Goal: Information Seeking & Learning: Learn about a topic

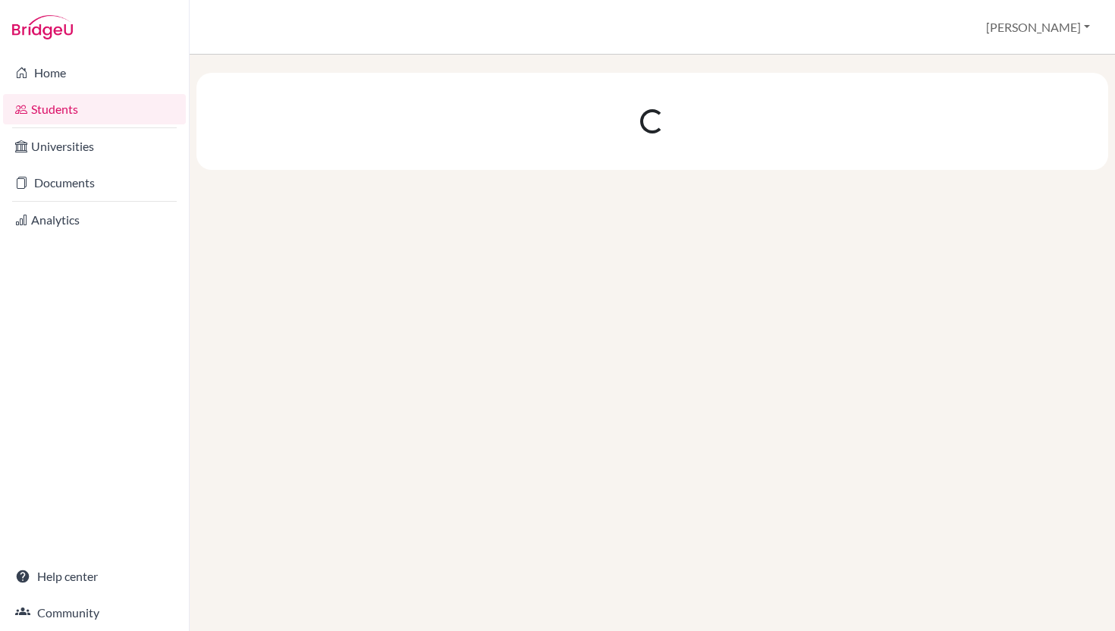
click at [93, 116] on link "Students" at bounding box center [94, 109] width 183 height 30
click at [64, 77] on link "Home" at bounding box center [94, 73] width 183 height 30
click at [1071, 33] on button "[PERSON_NAME]" at bounding box center [1038, 27] width 118 height 29
click at [1020, 71] on link "Profile" at bounding box center [1024, 66] width 120 height 24
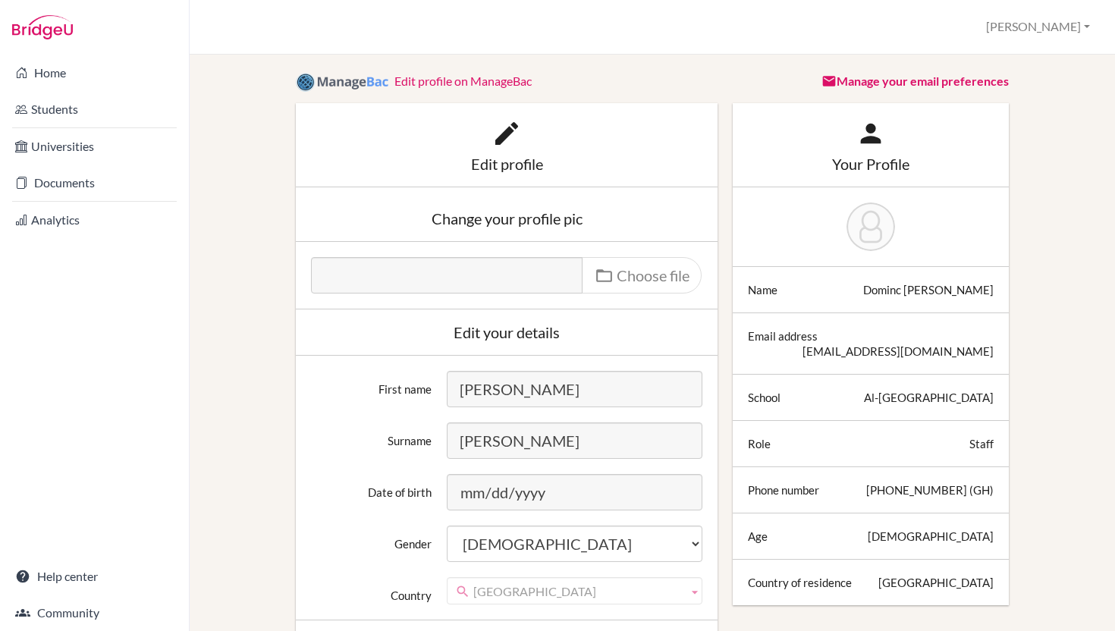
click at [988, 438] on div "Role Staff" at bounding box center [870, 444] width 276 height 46
click at [911, 482] on div "[PHONE_NUMBER] (GH)" at bounding box center [929, 489] width 127 height 15
click at [503, 136] on icon at bounding box center [506, 133] width 30 height 30
click at [873, 156] on div "Your Profile" at bounding box center [871, 163] width 246 height 15
click at [58, 78] on link "Home" at bounding box center [94, 73] width 183 height 30
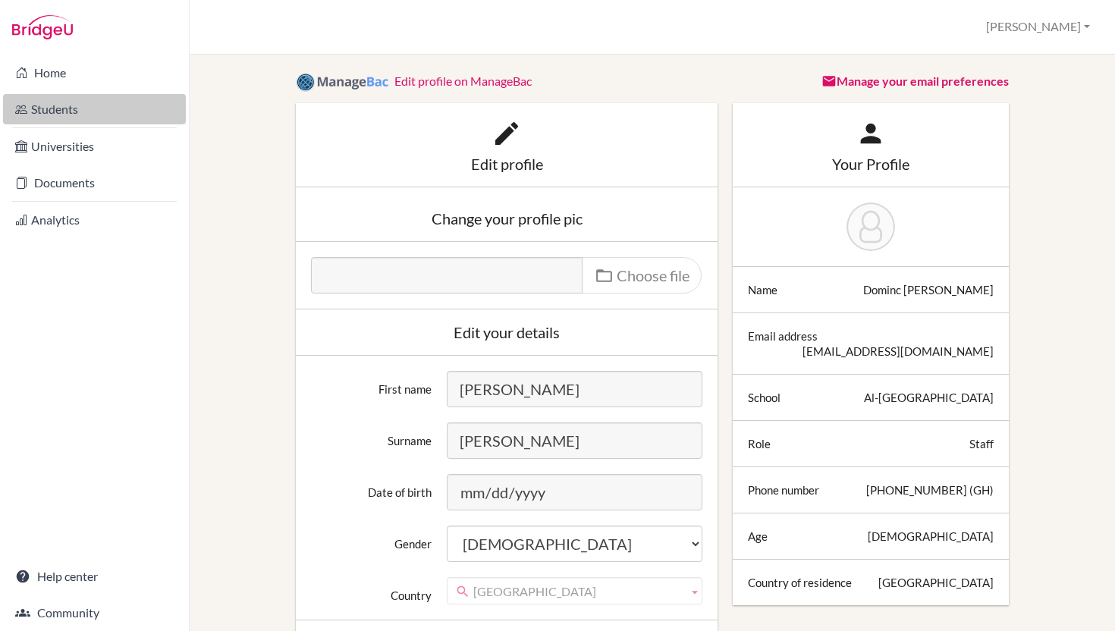
click at [73, 108] on link "Students" at bounding box center [94, 109] width 183 height 30
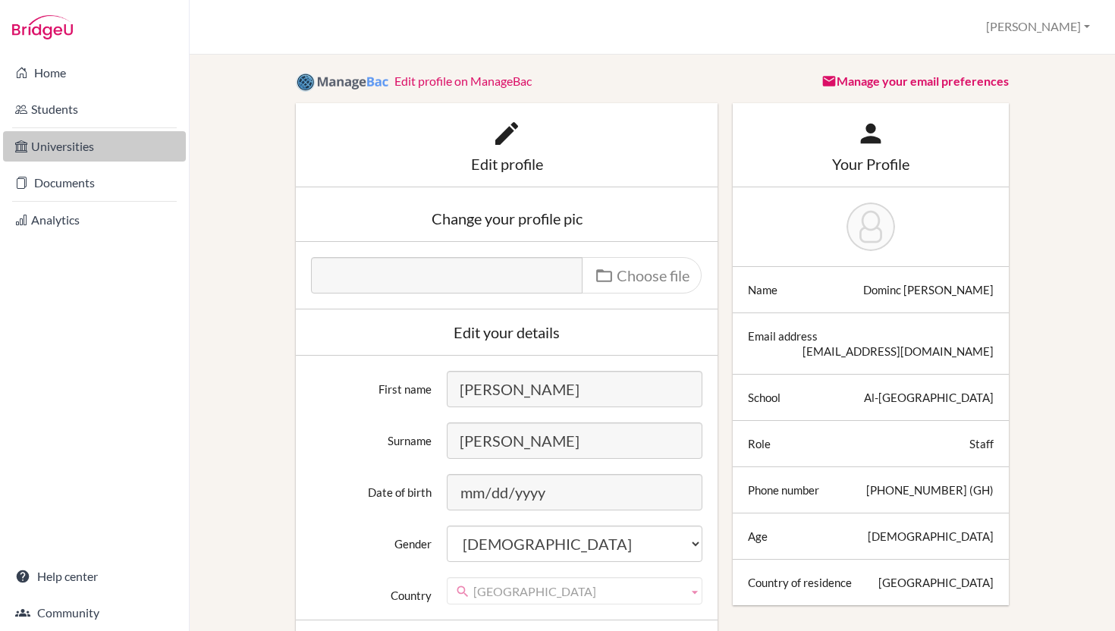
click at [66, 152] on link "Universities" at bounding box center [94, 146] width 183 height 30
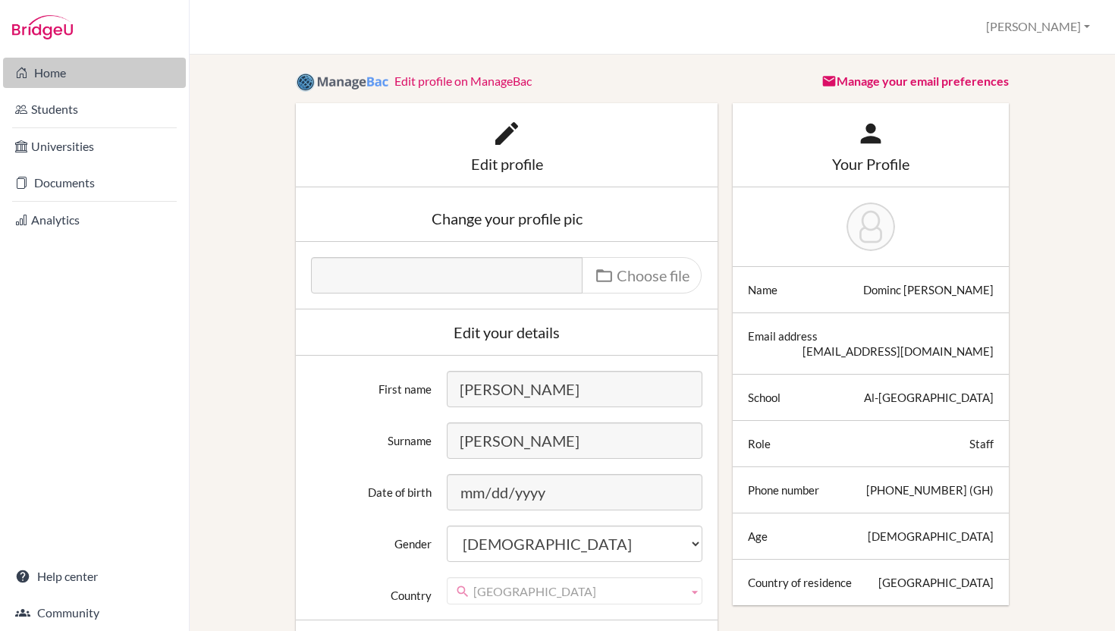
click at [42, 78] on link "Home" at bounding box center [94, 73] width 183 height 30
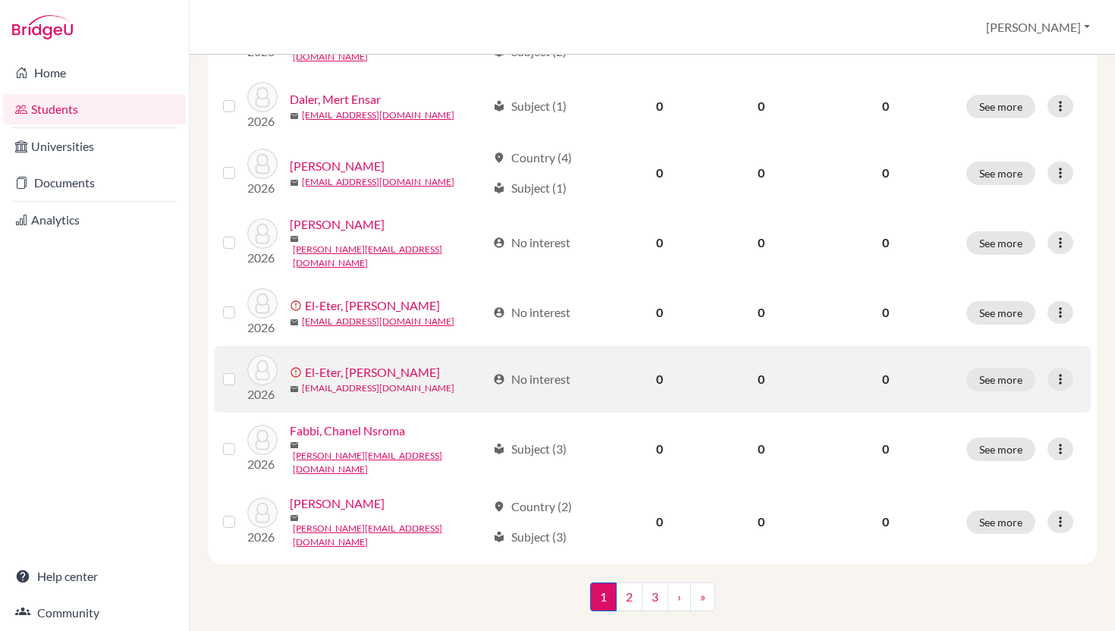
scroll to position [1177, 0]
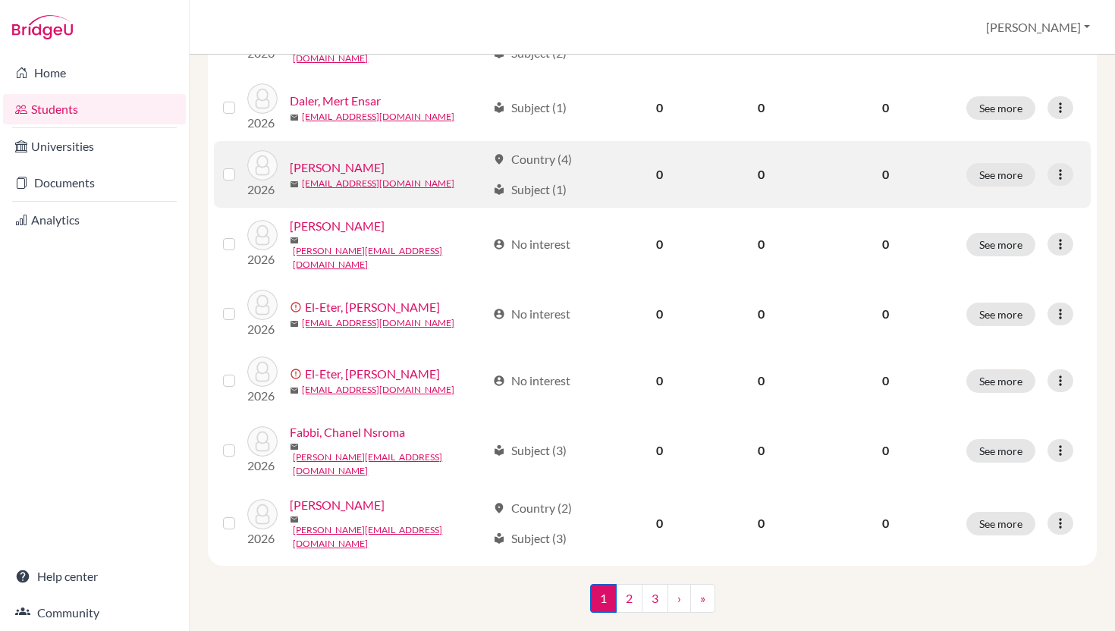
click at [432, 177] on div "Dib, Ali" at bounding box center [388, 167] width 196 height 18
click at [320, 177] on link "Dib, Ali" at bounding box center [337, 167] width 95 height 18
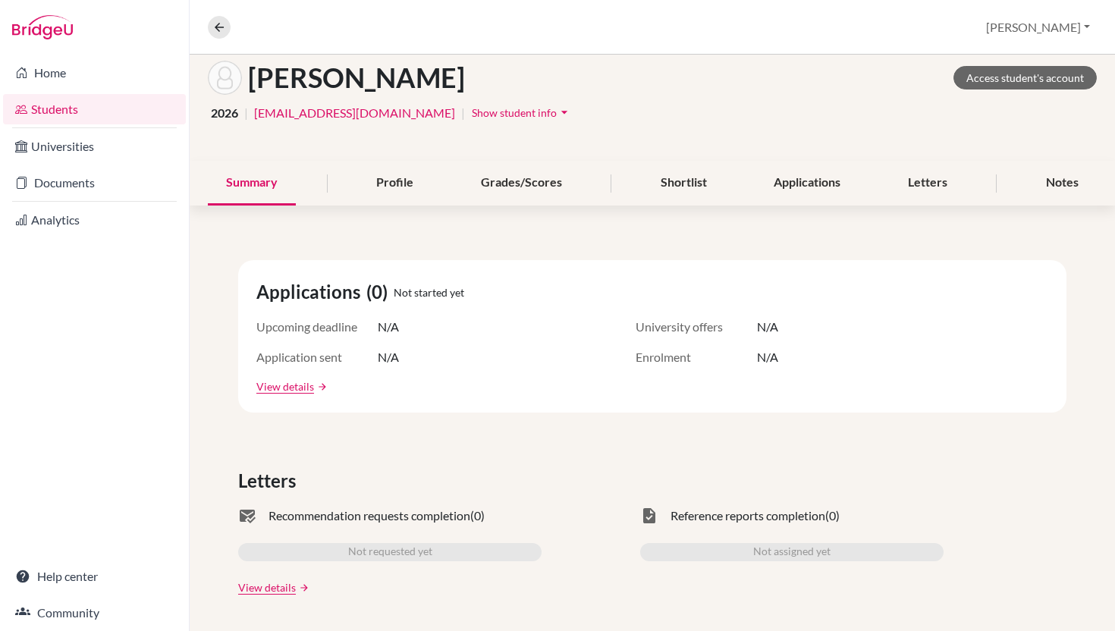
scroll to position [80, 0]
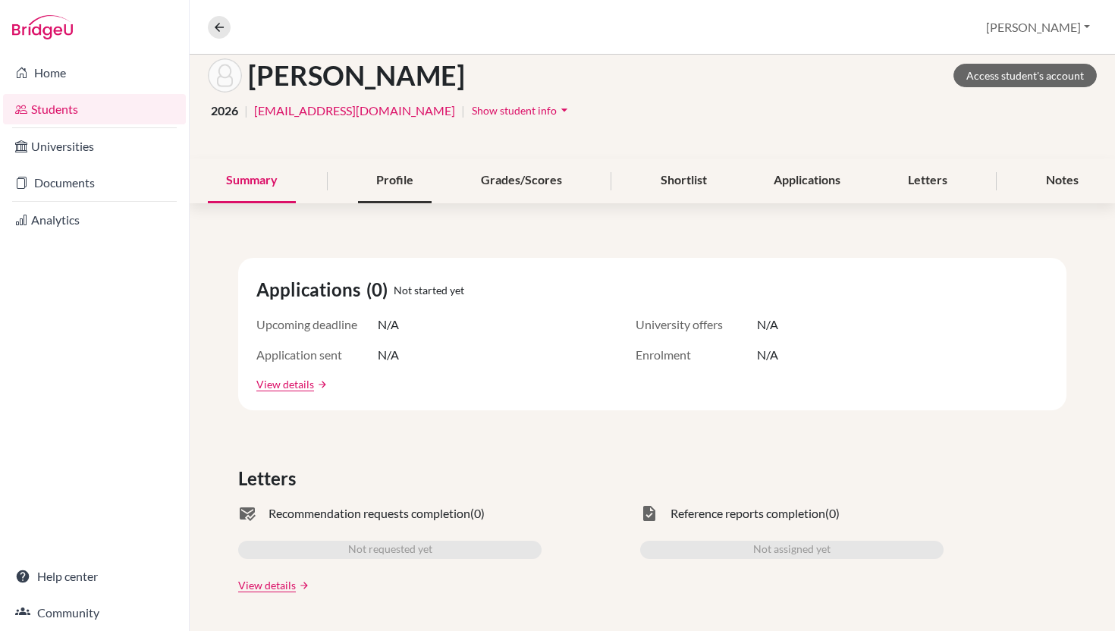
click at [386, 201] on div "Profile" at bounding box center [395, 180] width 74 height 45
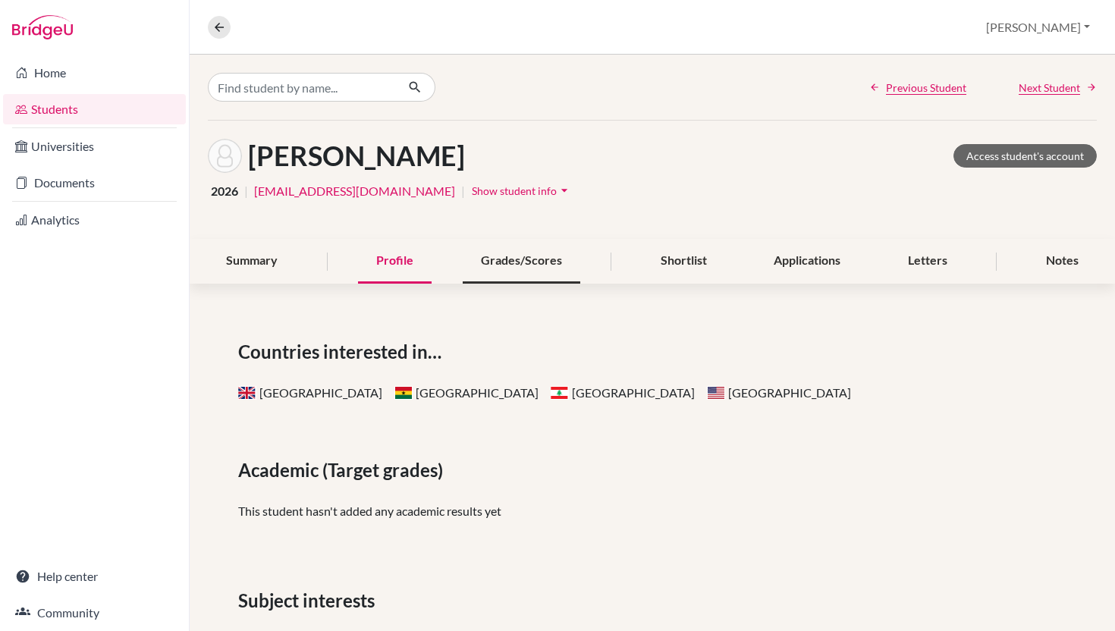
click at [521, 284] on div "Grades/Scores" at bounding box center [522, 261] width 118 height 45
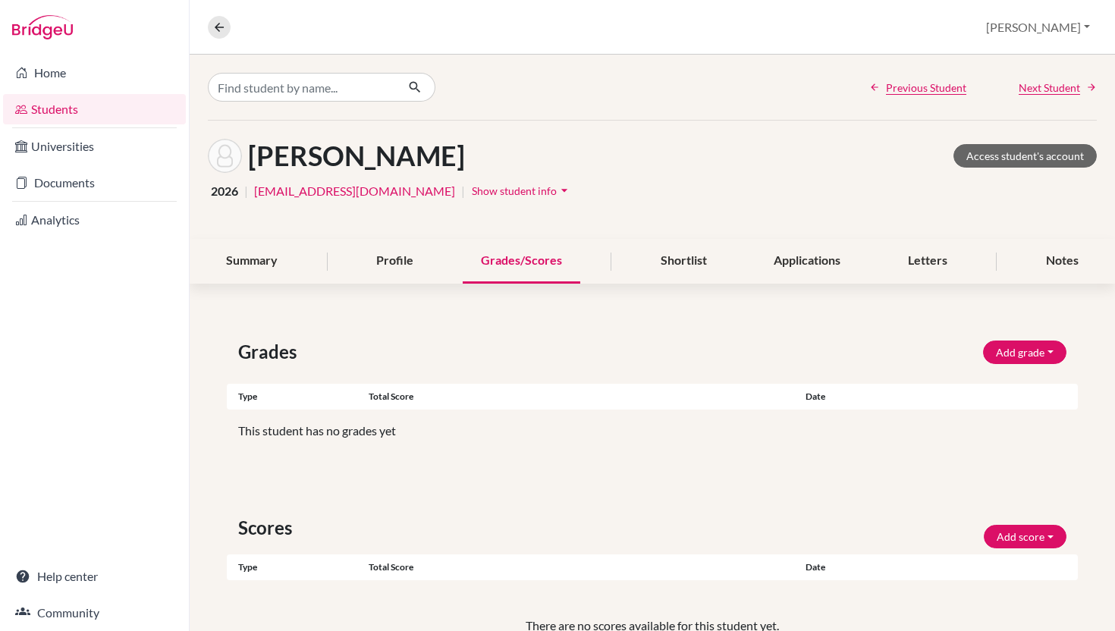
scroll to position [190, 0]
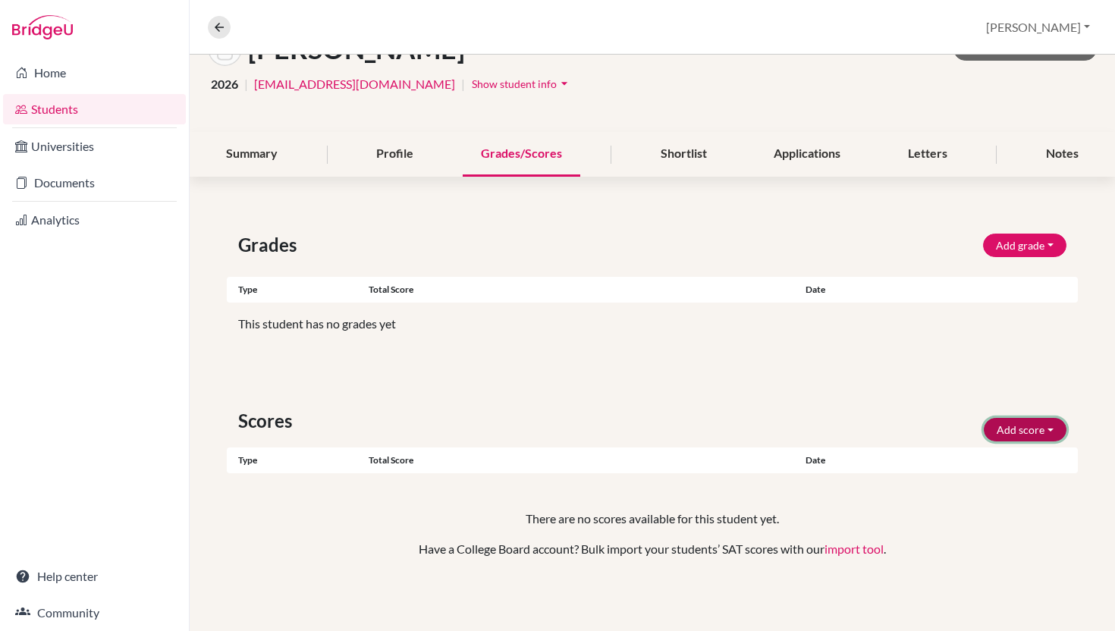
click at [1046, 418] on button "Add score" at bounding box center [1024, 430] width 83 height 24
click at [1046, 234] on button "Add grade" at bounding box center [1024, 246] width 83 height 24
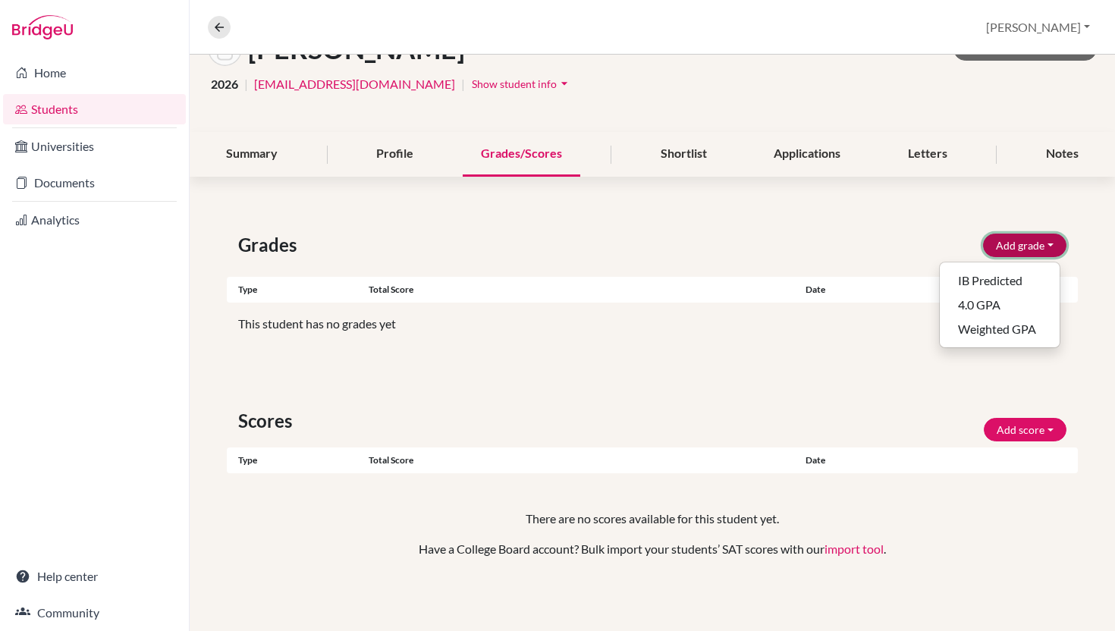
click at [1046, 234] on button "Add grade" at bounding box center [1024, 246] width 83 height 24
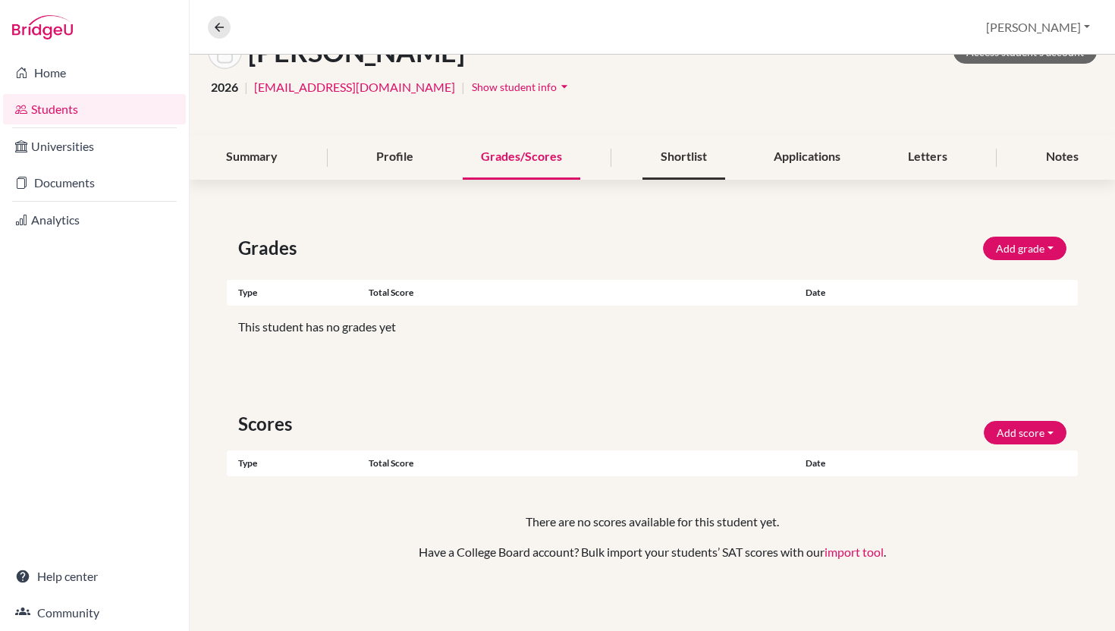
click at [670, 180] on div "Shortlist" at bounding box center [683, 157] width 83 height 45
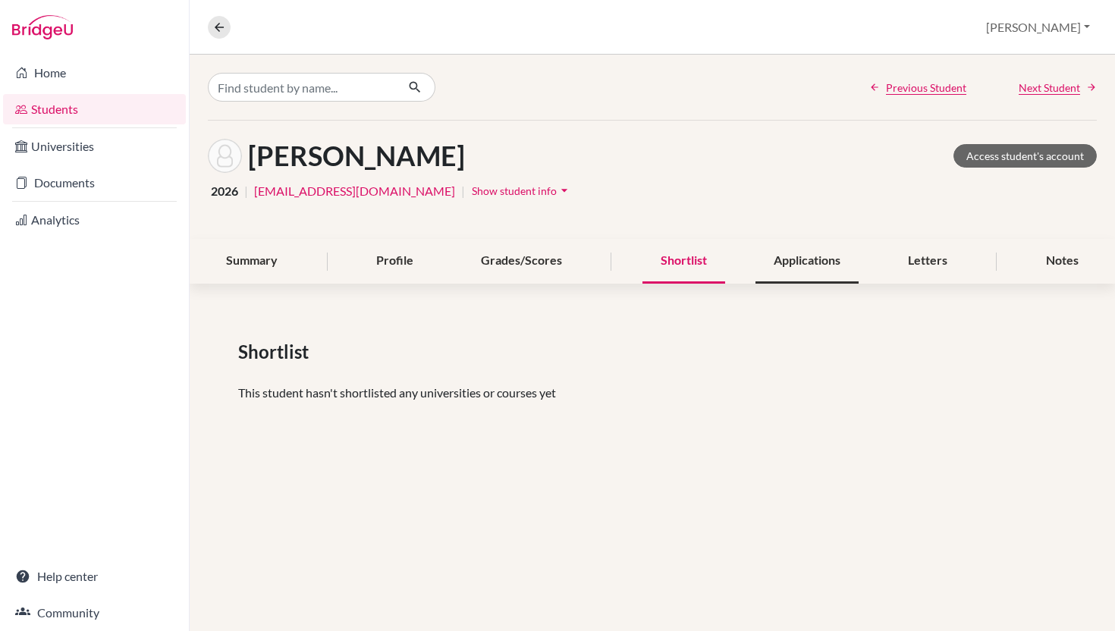
click at [811, 284] on div "Applications" at bounding box center [806, 261] width 103 height 45
click at [905, 284] on div "Letters" at bounding box center [927, 261] width 76 height 45
click at [1073, 284] on div "Notes" at bounding box center [1061, 261] width 69 height 45
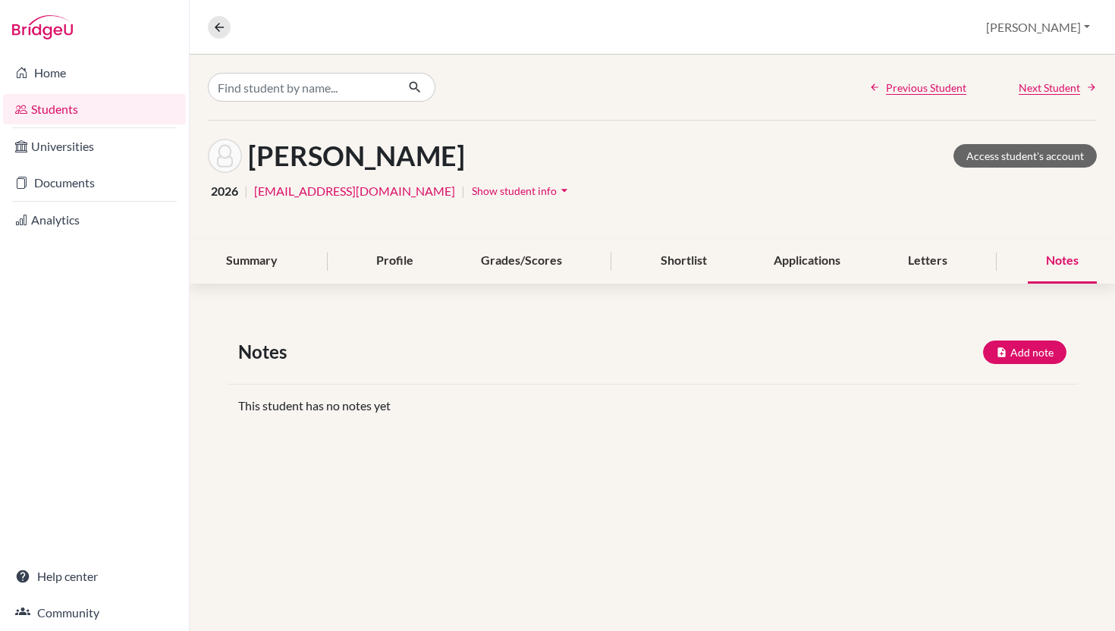
click at [115, 118] on link "Students" at bounding box center [94, 109] width 183 height 30
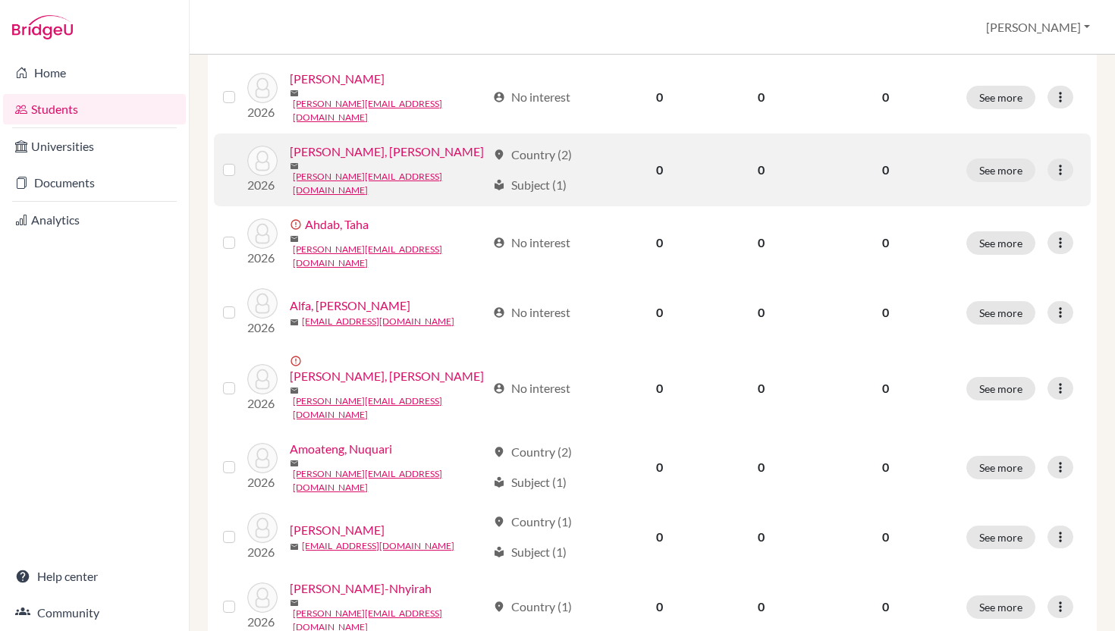
scroll to position [240, 0]
click at [484, 205] on td "location_on Country (2) local_library Subject (1)" at bounding box center [547, 168] width 126 height 73
click at [396, 159] on link "[PERSON_NAME], [PERSON_NAME]" at bounding box center [387, 150] width 194 height 18
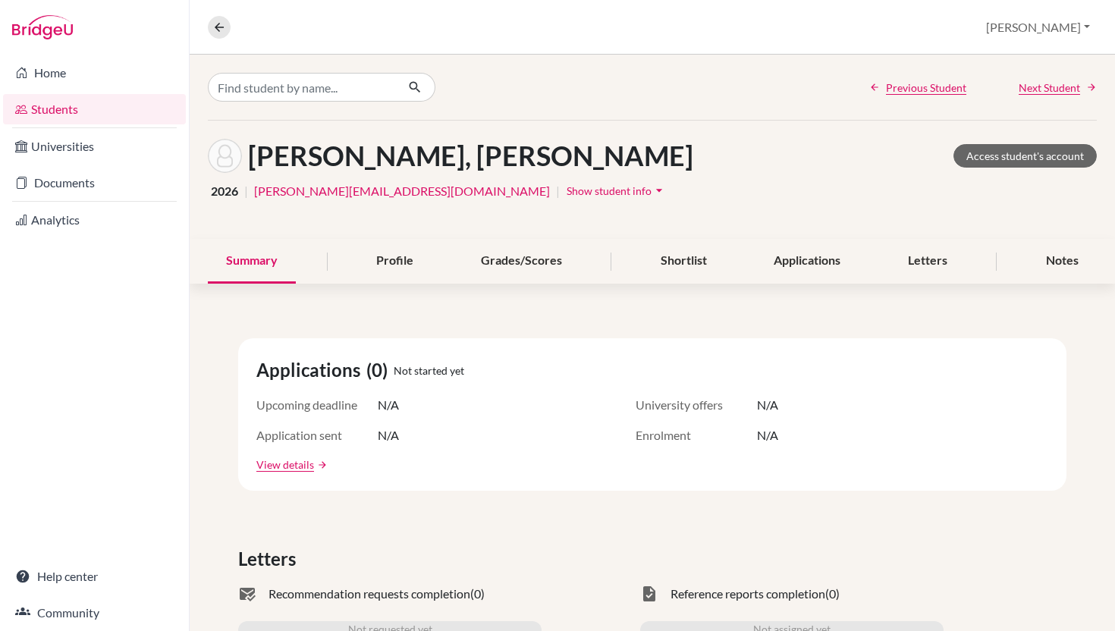
click at [978, 237] on div "Agyenim Boateng, Nana Kwasi Access student's account 2026 | n.boateng@aris.edu.…" at bounding box center [652, 180] width 925 height 118
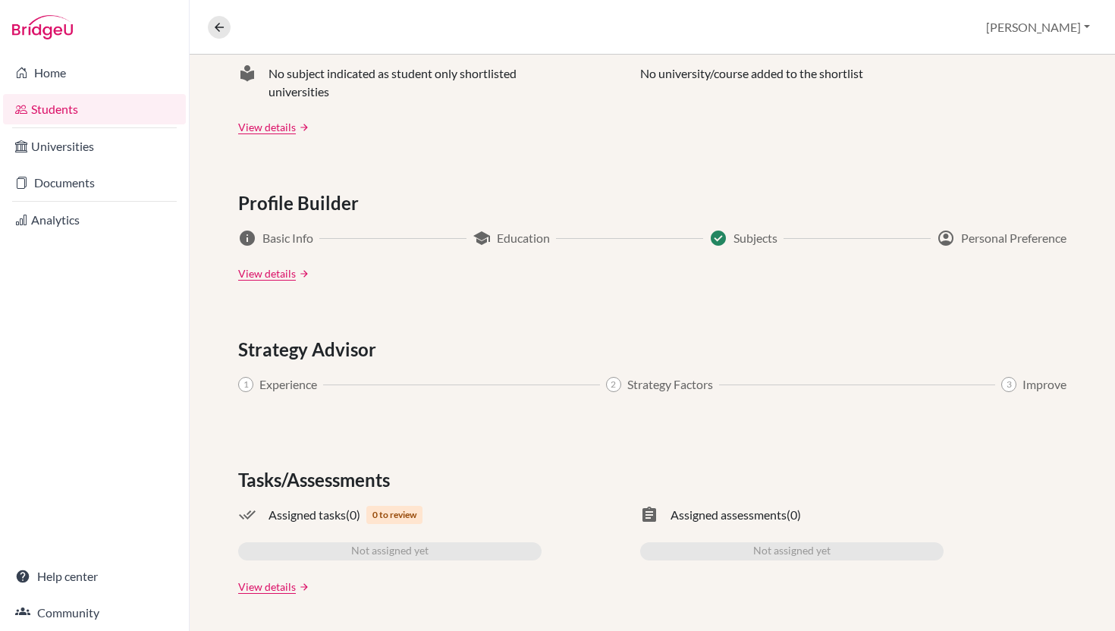
scroll to position [861, 0]
click at [89, 75] on link "Home" at bounding box center [94, 73] width 183 height 30
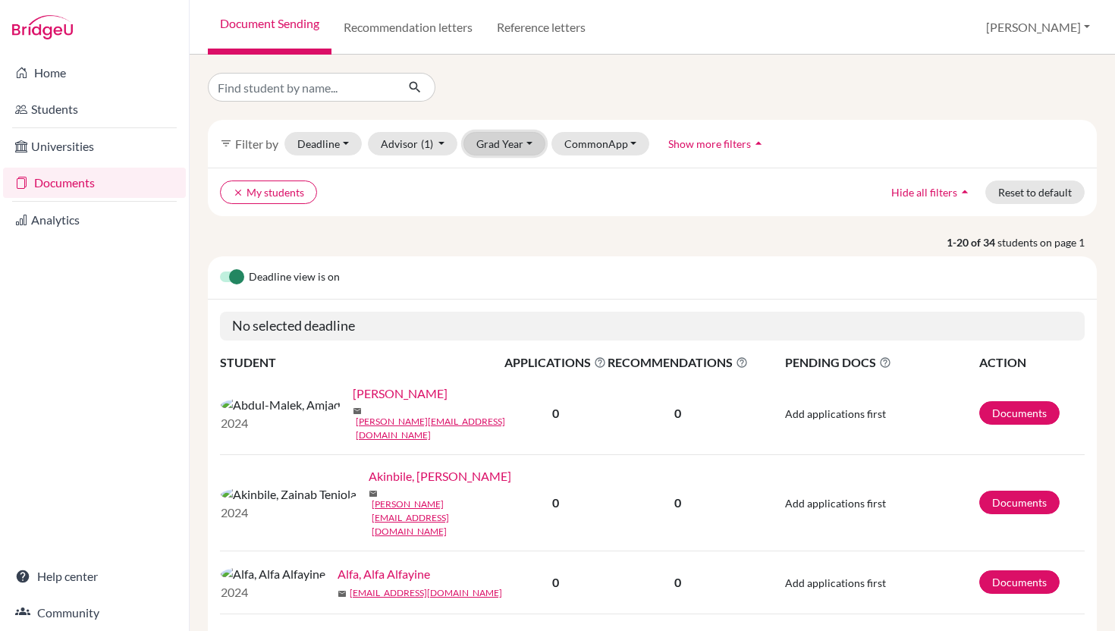
click at [545, 155] on button "Grad Year" at bounding box center [504, 144] width 82 height 24
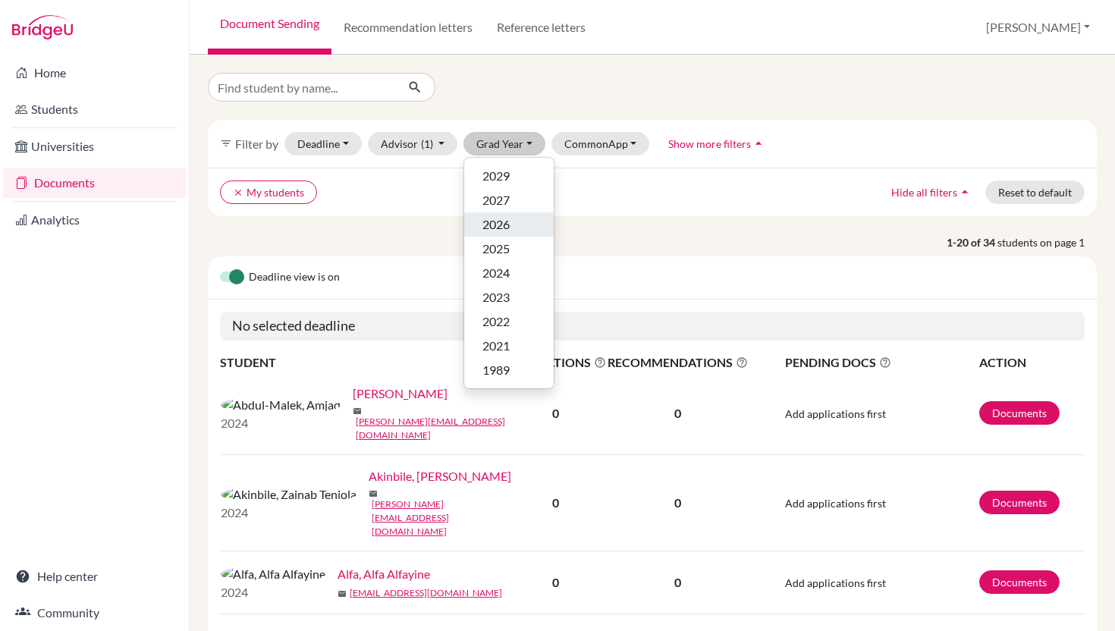
click at [535, 234] on div "2026" at bounding box center [508, 224] width 53 height 18
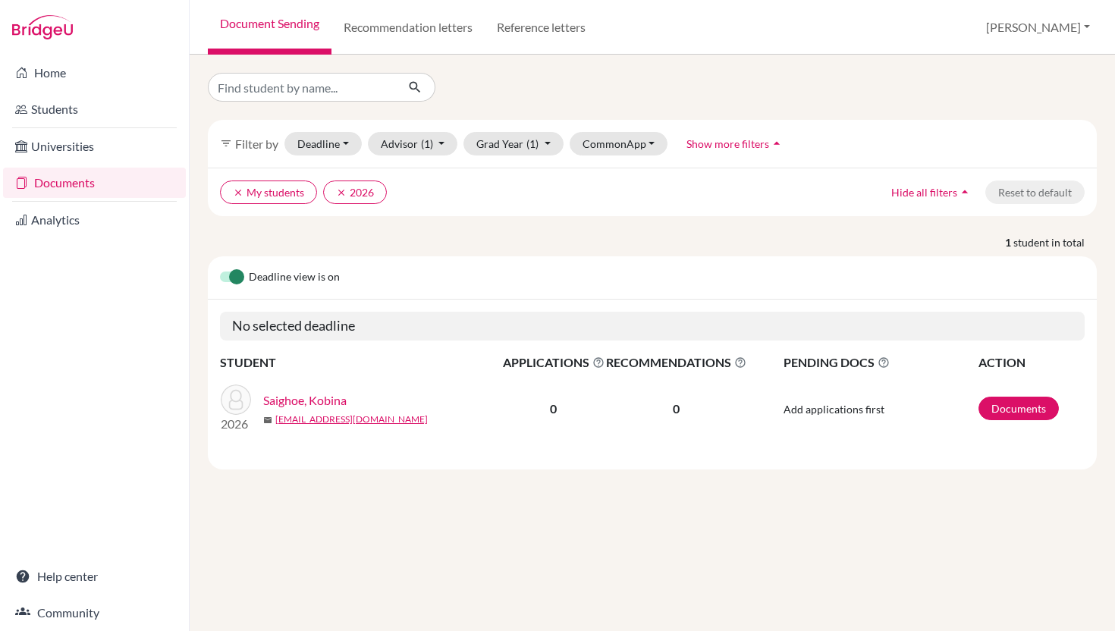
click at [243, 433] on p "2026" at bounding box center [236, 424] width 30 height 18
click at [347, 409] on link "Saighoe, Kobina" at bounding box center [304, 400] width 83 height 18
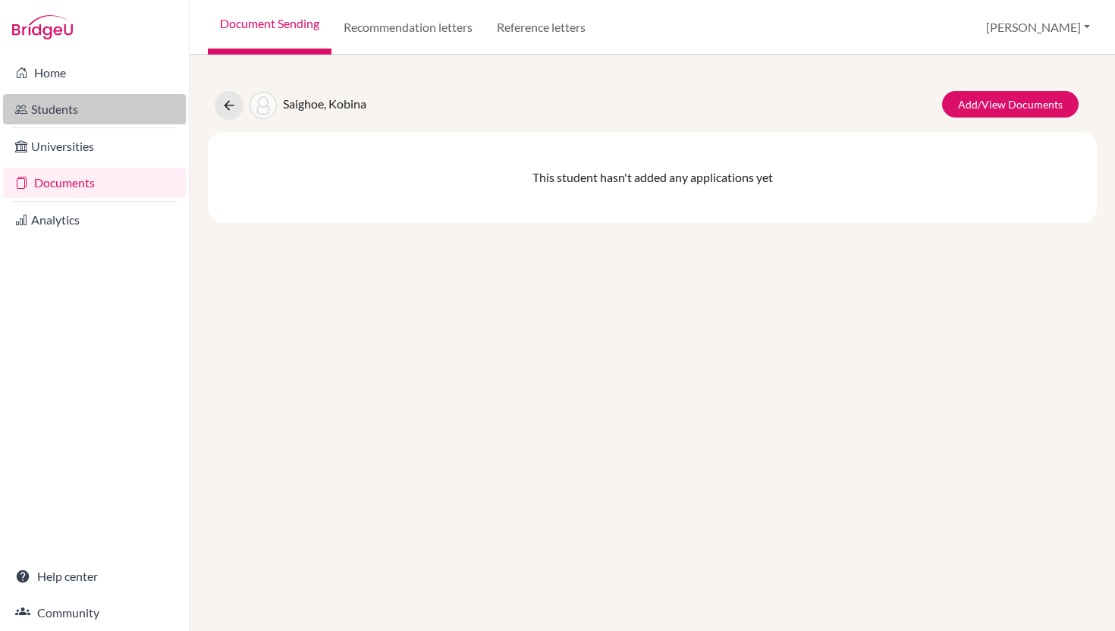
click at [95, 108] on link "Students" at bounding box center [94, 109] width 183 height 30
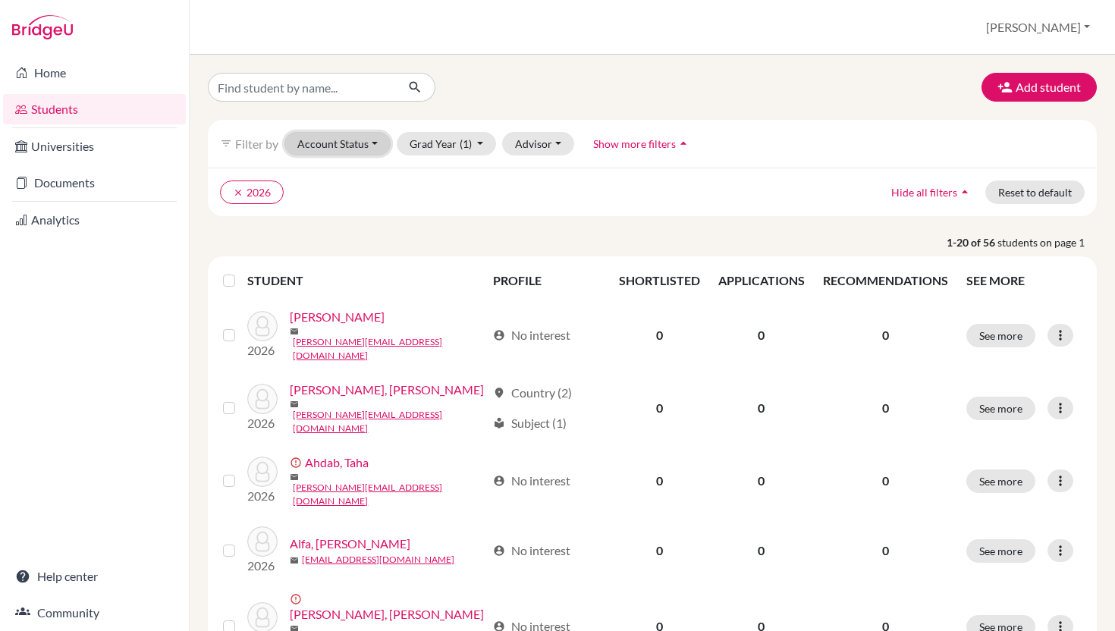
click at [390, 154] on button "Account Status" at bounding box center [337, 144] width 106 height 24
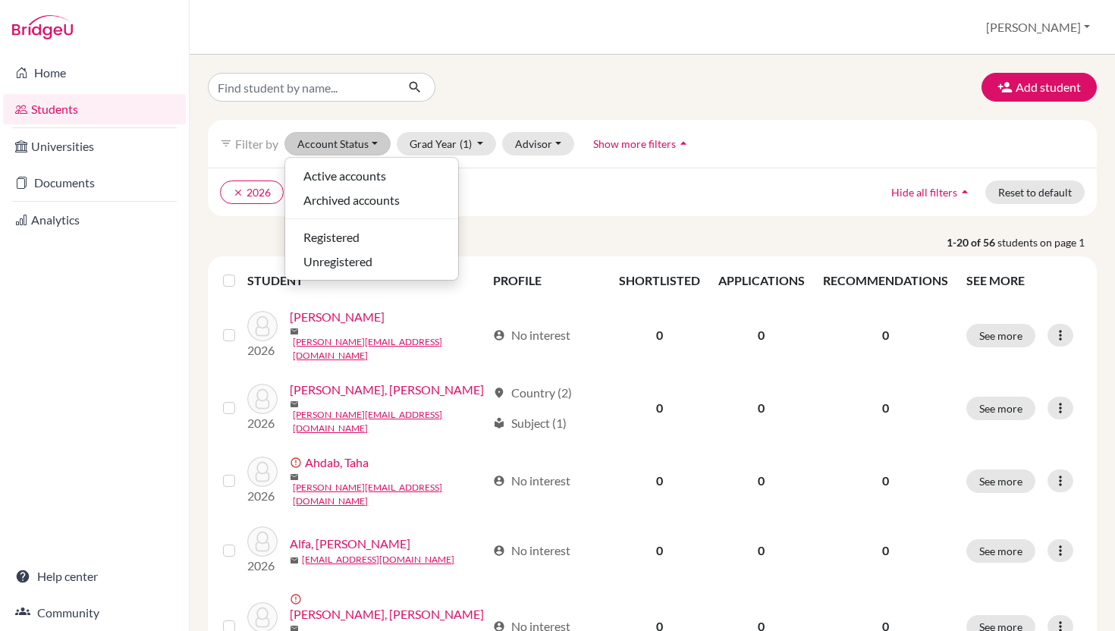
click at [553, 204] on ul "clear 2026" at bounding box center [544, 192] width 648 height 24
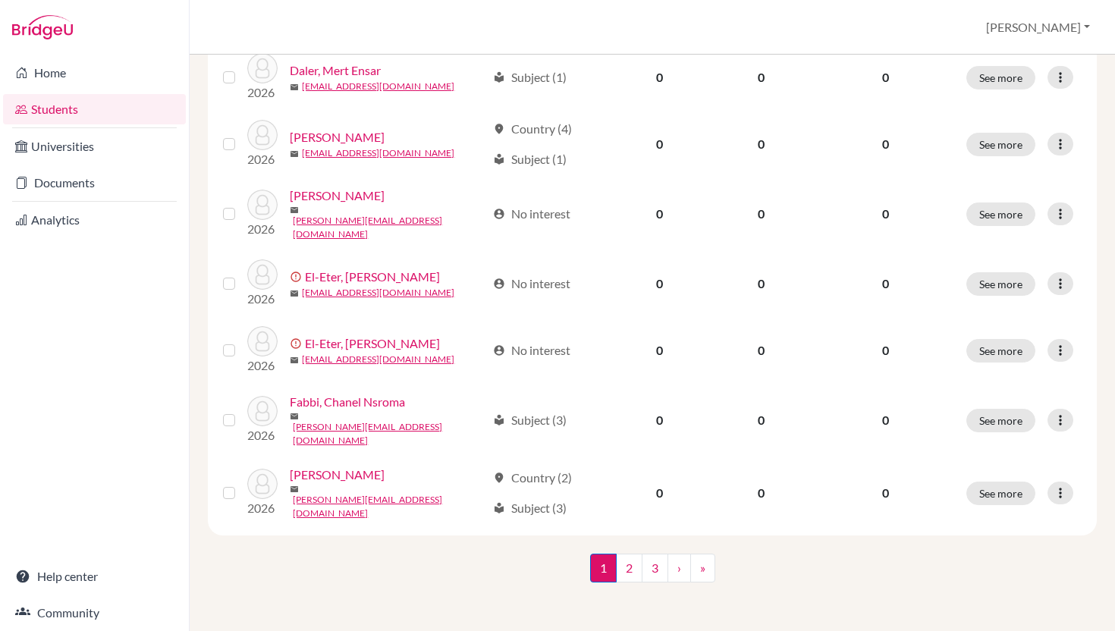
scroll to position [1244, 0]
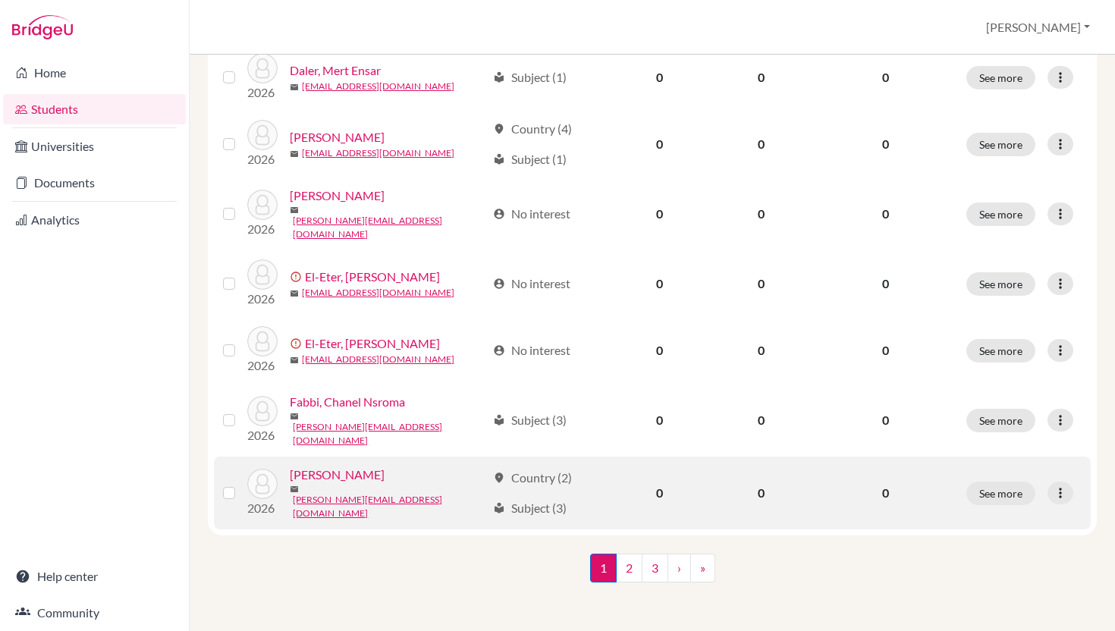
click at [367, 484] on link "[PERSON_NAME]" at bounding box center [337, 475] width 95 height 18
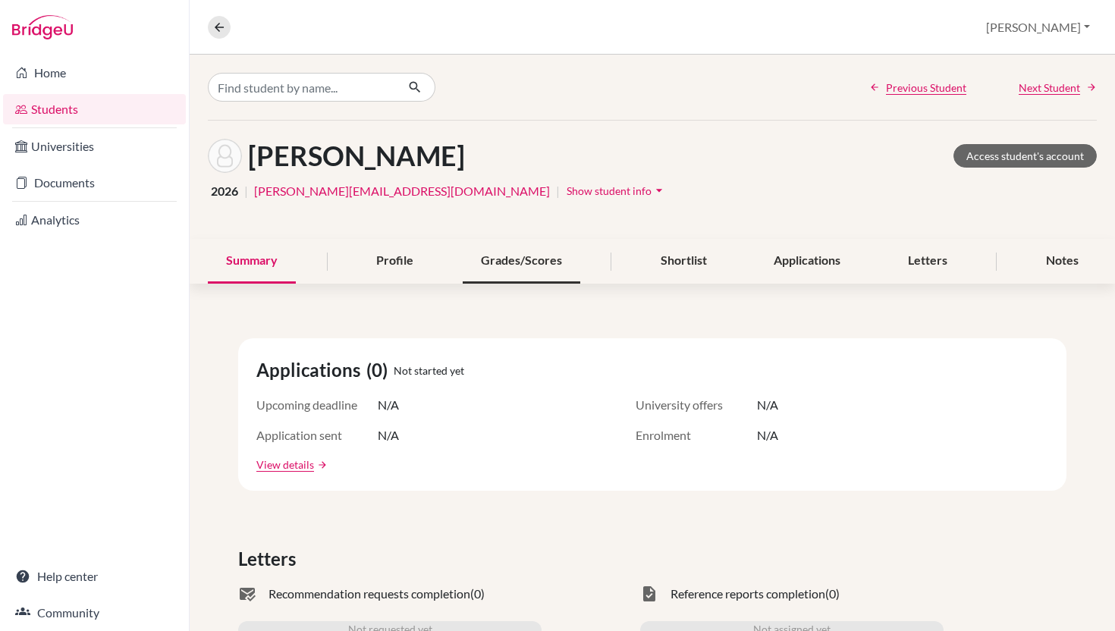
click at [539, 284] on div "Grades/Scores" at bounding box center [522, 261] width 118 height 45
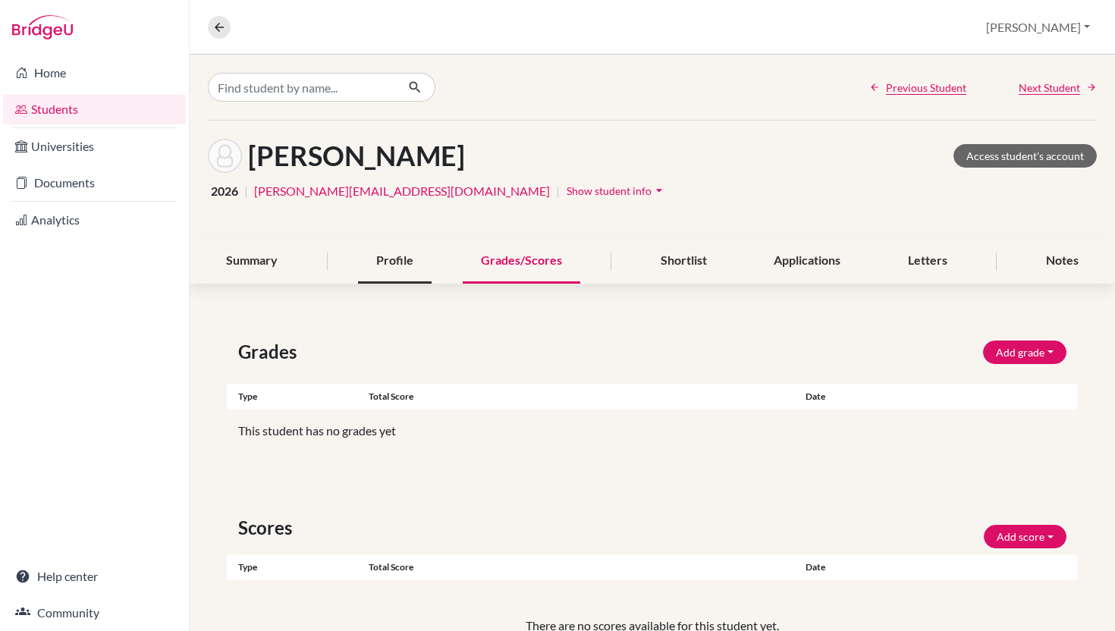
click at [395, 284] on div "Profile" at bounding box center [395, 261] width 74 height 45
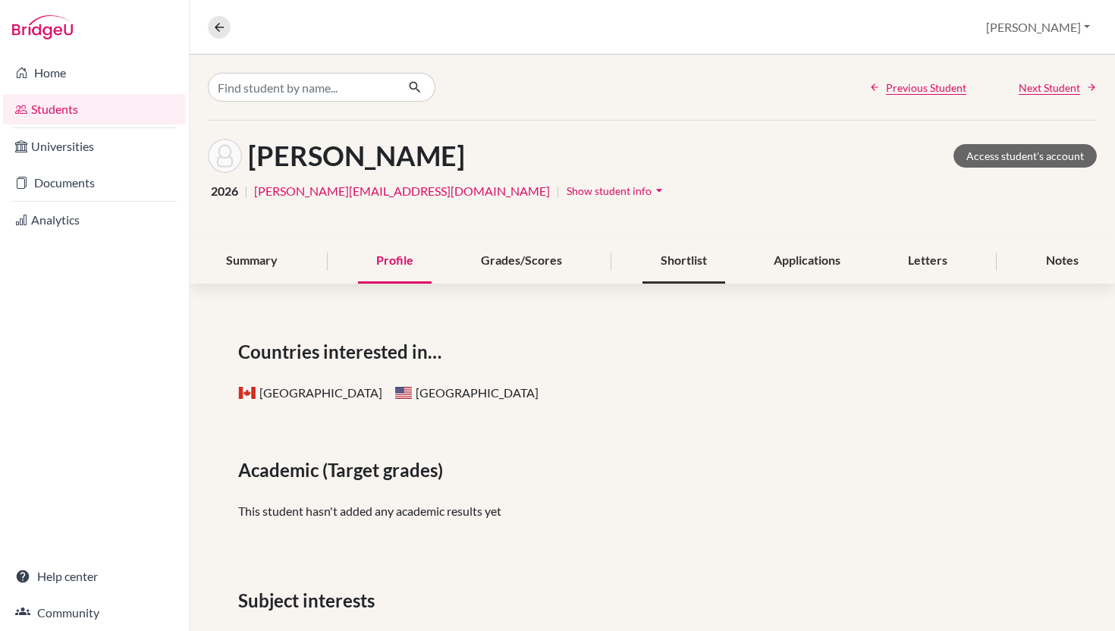
click at [678, 284] on div "Shortlist" at bounding box center [683, 261] width 83 height 45
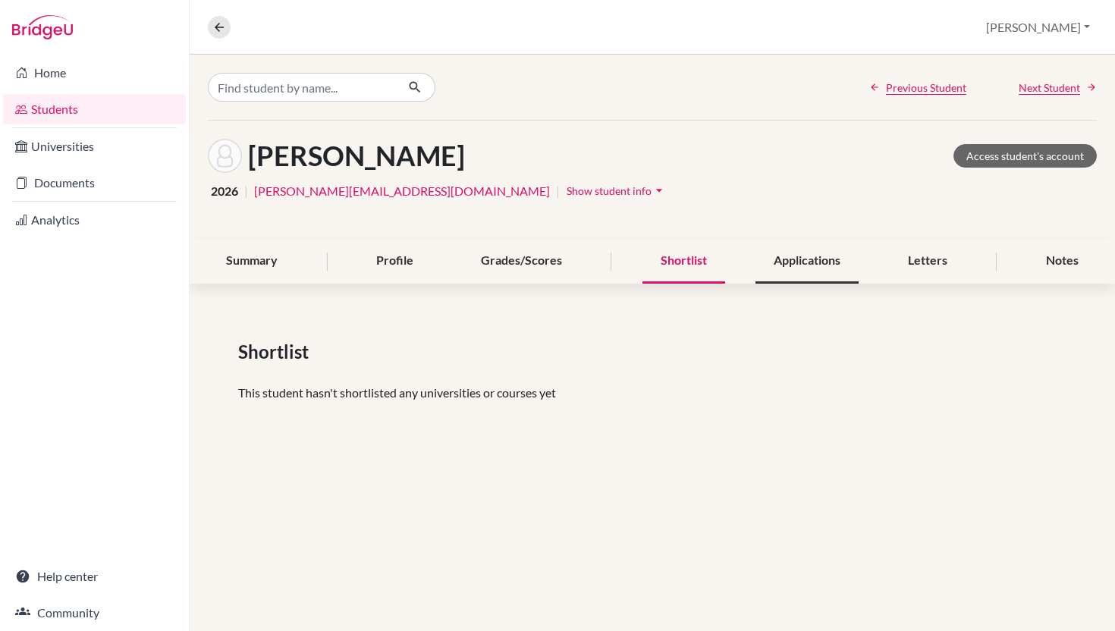
click at [805, 284] on div "Applications" at bounding box center [806, 261] width 103 height 45
click at [920, 284] on div "Letters" at bounding box center [927, 261] width 76 height 45
click at [292, 284] on div "Summary" at bounding box center [252, 261] width 88 height 45
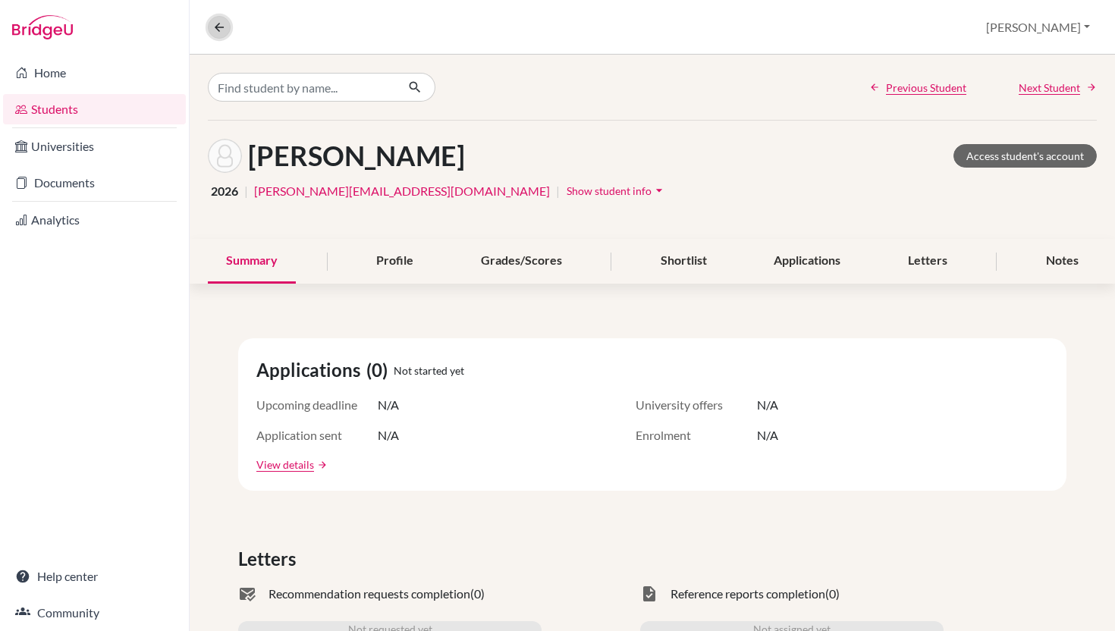
click at [223, 25] on icon at bounding box center [219, 27] width 14 height 14
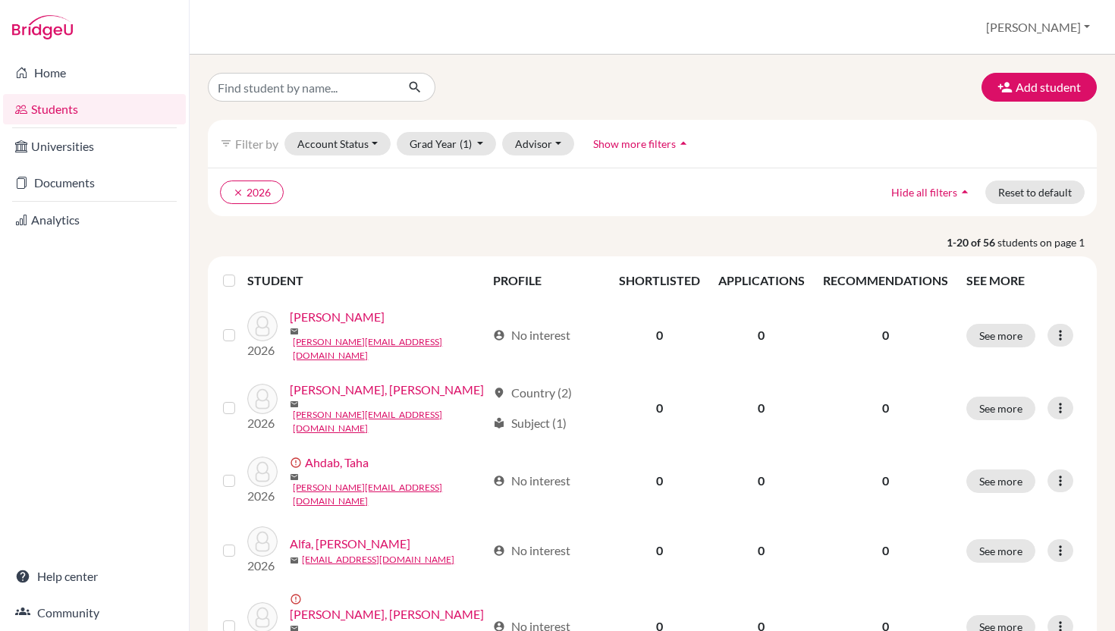
click at [114, 110] on link "Students" at bounding box center [94, 109] width 183 height 30
click at [497, 155] on button "Grad Year (1)" at bounding box center [447, 144] width 100 height 24
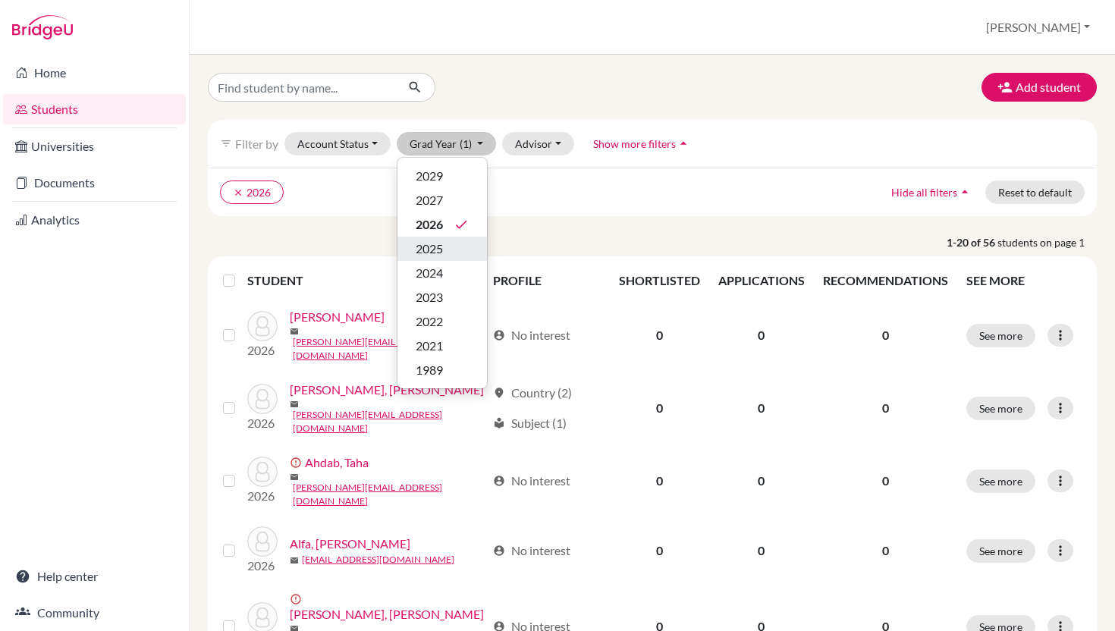
click at [443, 258] on span "2025" at bounding box center [428, 249] width 27 height 18
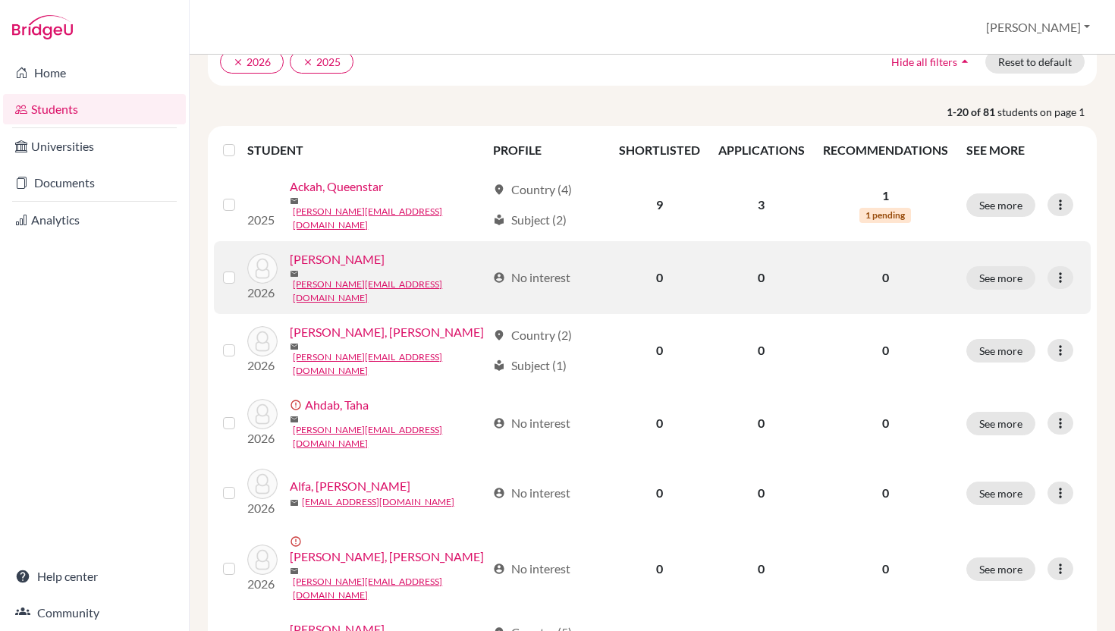
scroll to position [130, 0]
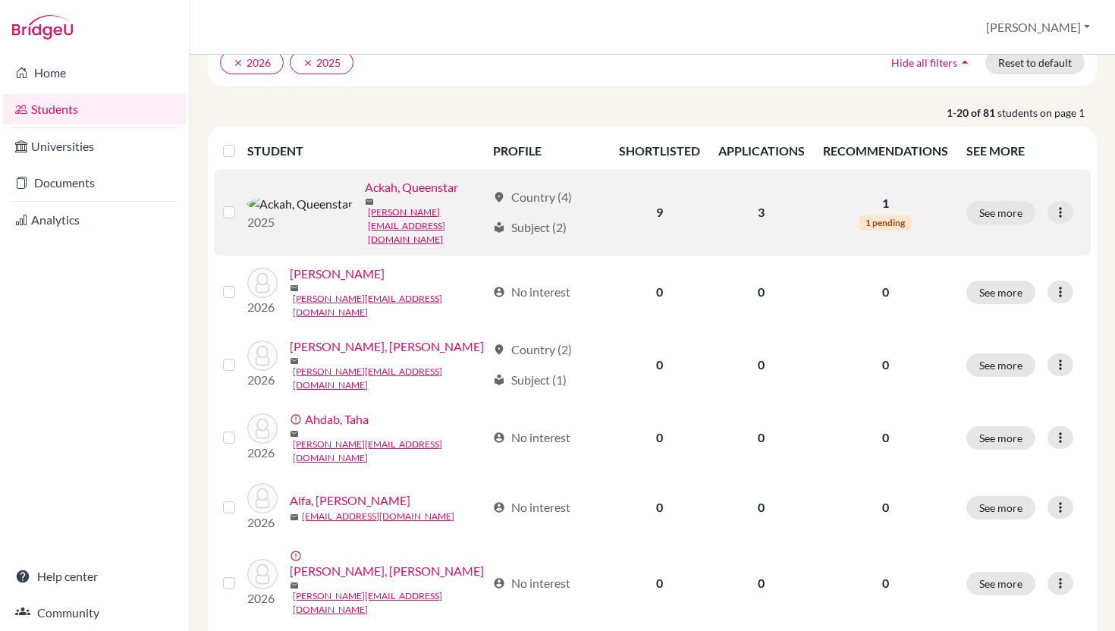
click at [540, 237] on div "location_on Country (4) local_library Subject (2)" at bounding box center [547, 212] width 108 height 49
click at [991, 224] on button "See more" at bounding box center [1000, 213] width 69 height 24
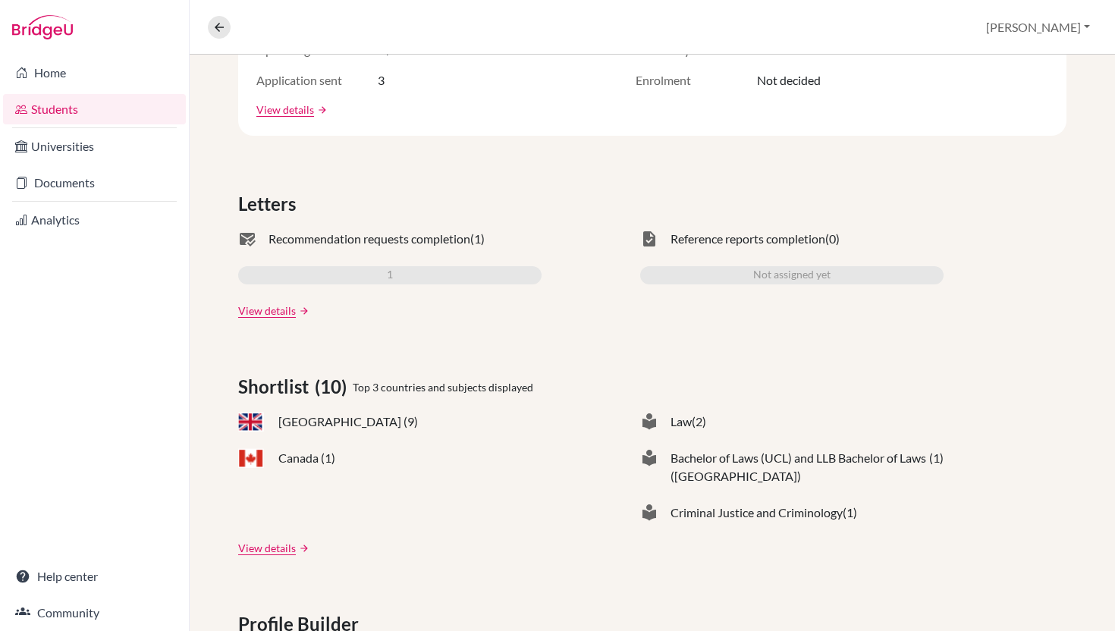
scroll to position [359, 0]
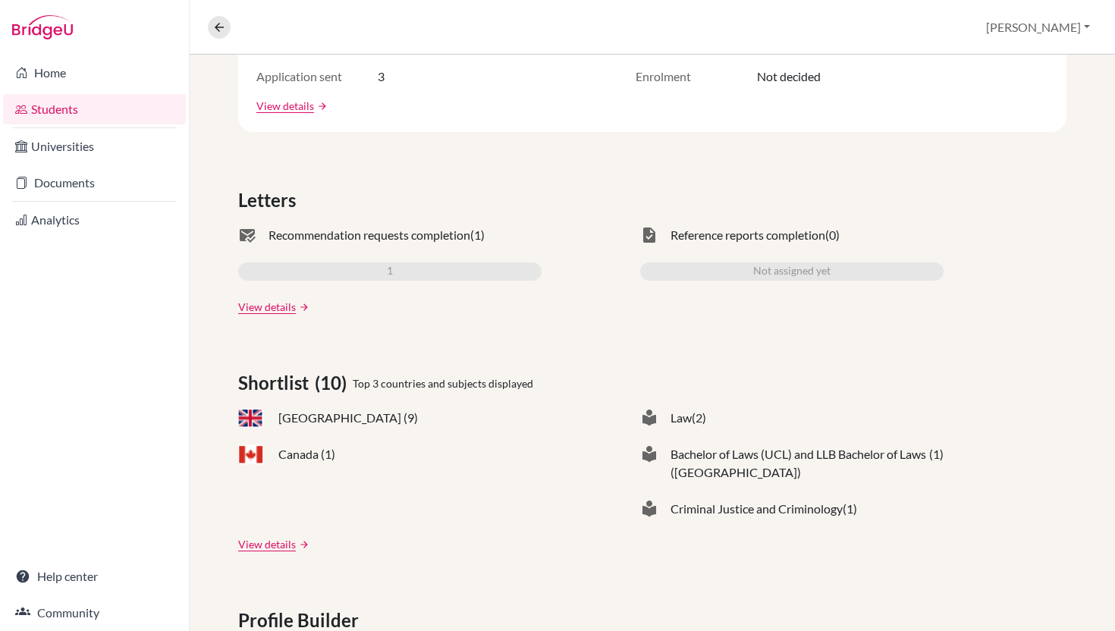
click at [400, 281] on div "1" at bounding box center [389, 271] width 303 height 18
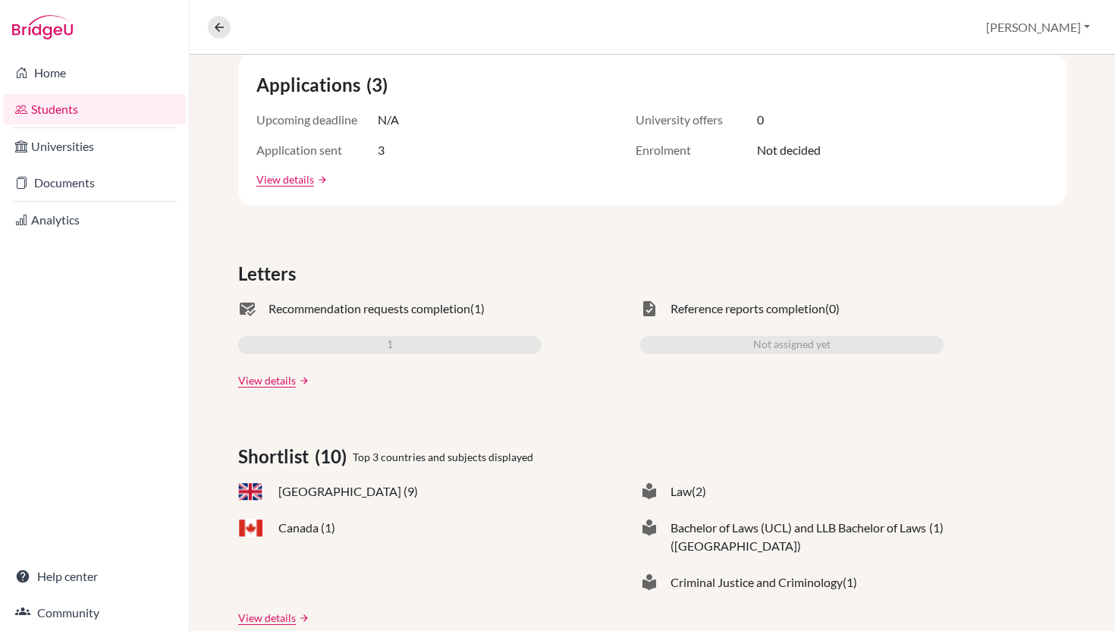
scroll to position [0, 0]
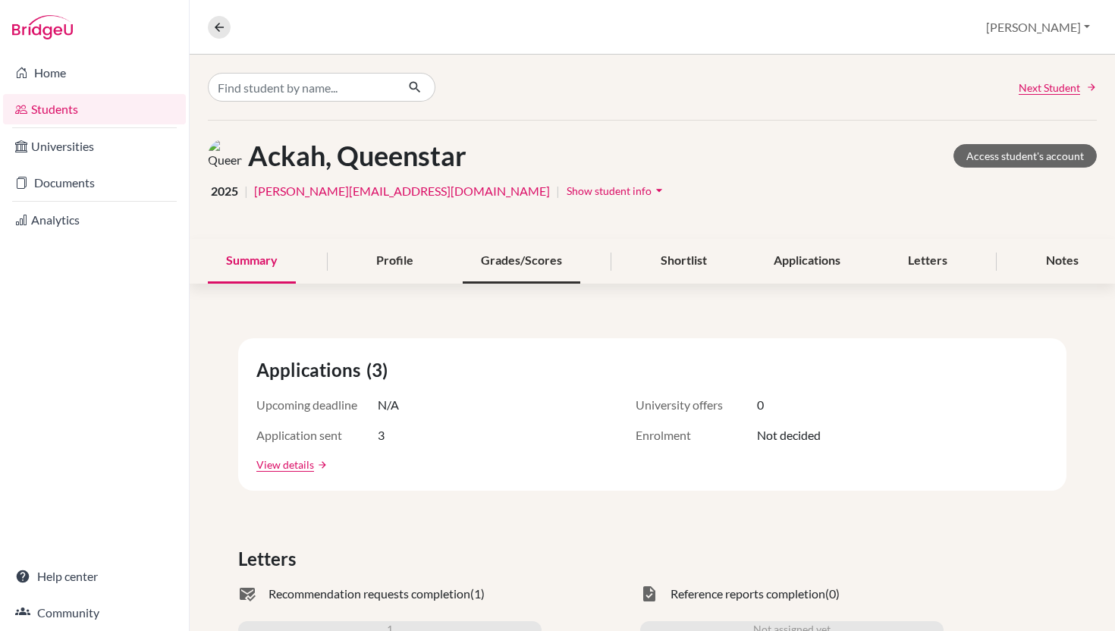
click at [516, 284] on div "Grades/Scores" at bounding box center [522, 261] width 118 height 45
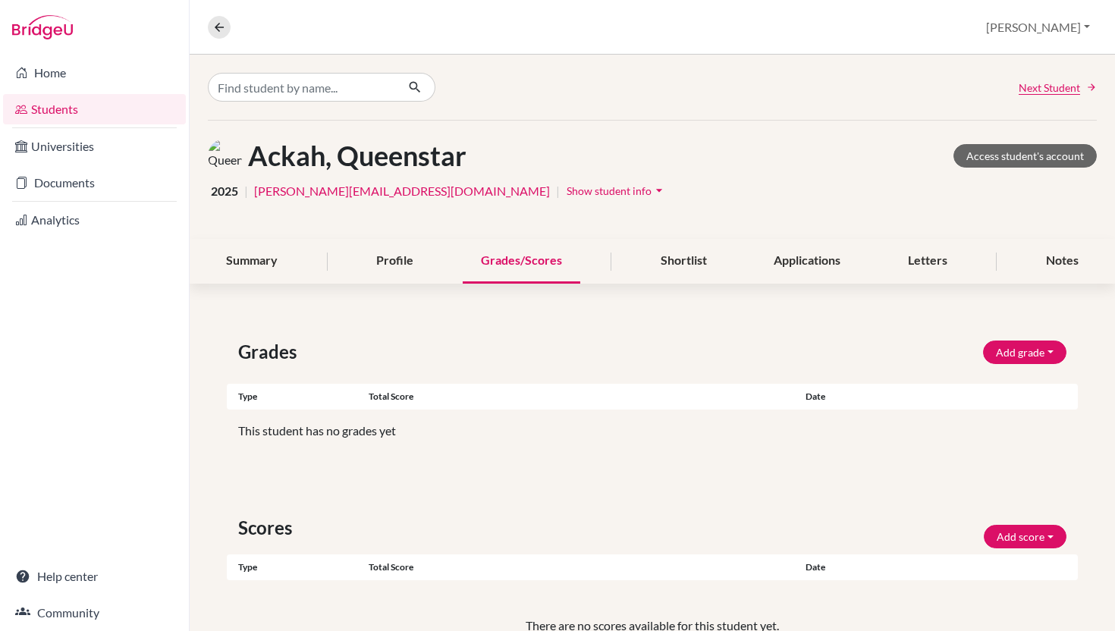
click at [651, 198] on icon "arrow_drop_down" at bounding box center [658, 190] width 15 height 15
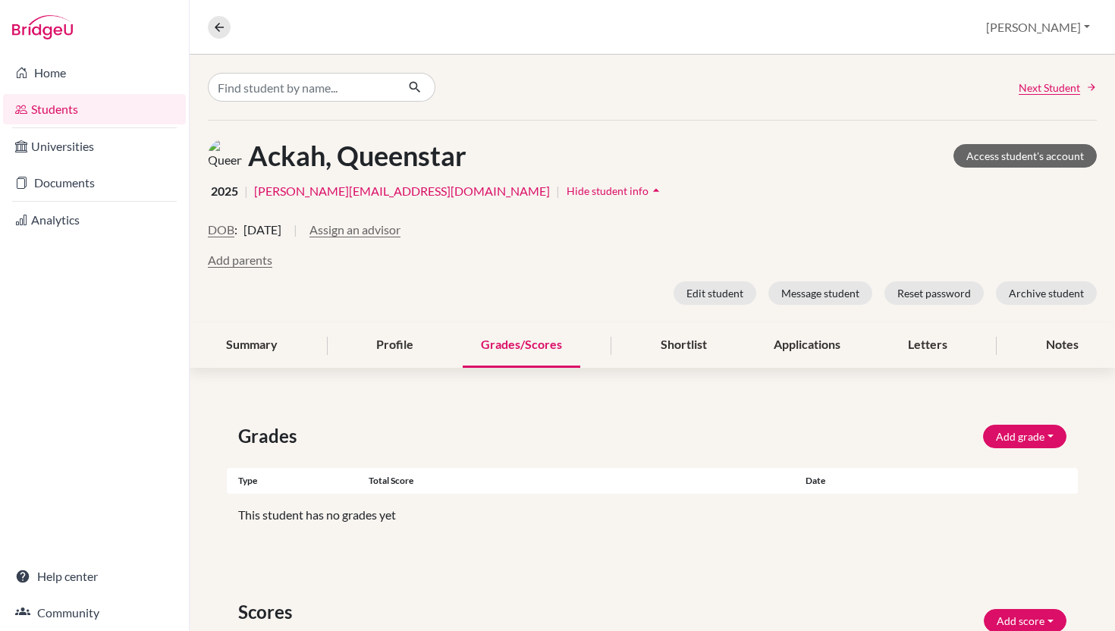
click at [648, 198] on icon "arrow_drop_up" at bounding box center [655, 190] width 15 height 15
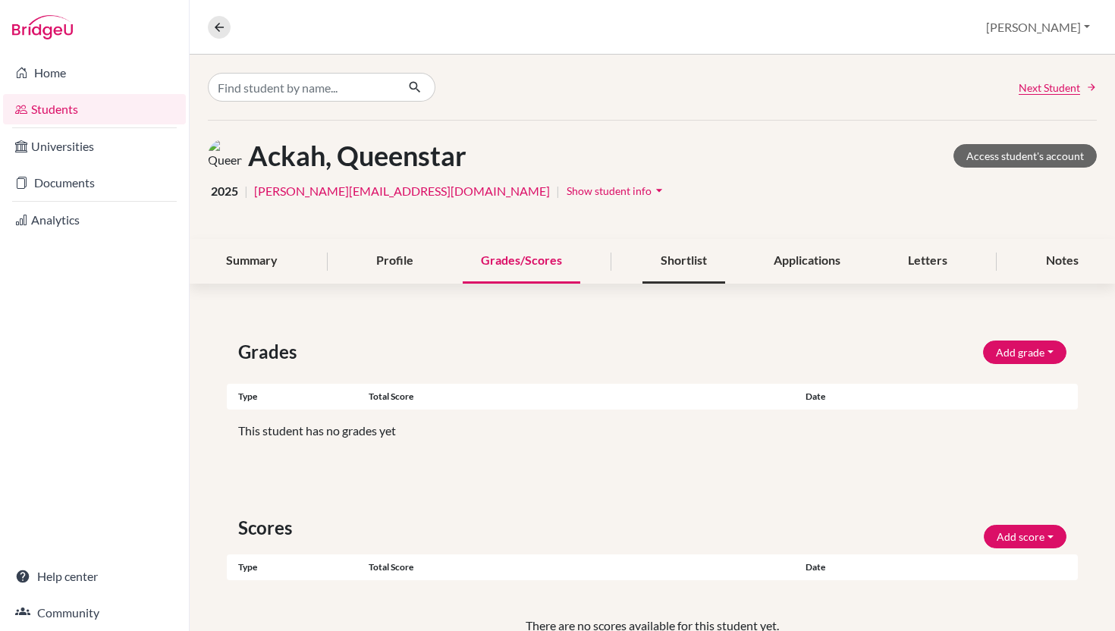
click at [676, 284] on div "Shortlist" at bounding box center [683, 261] width 83 height 45
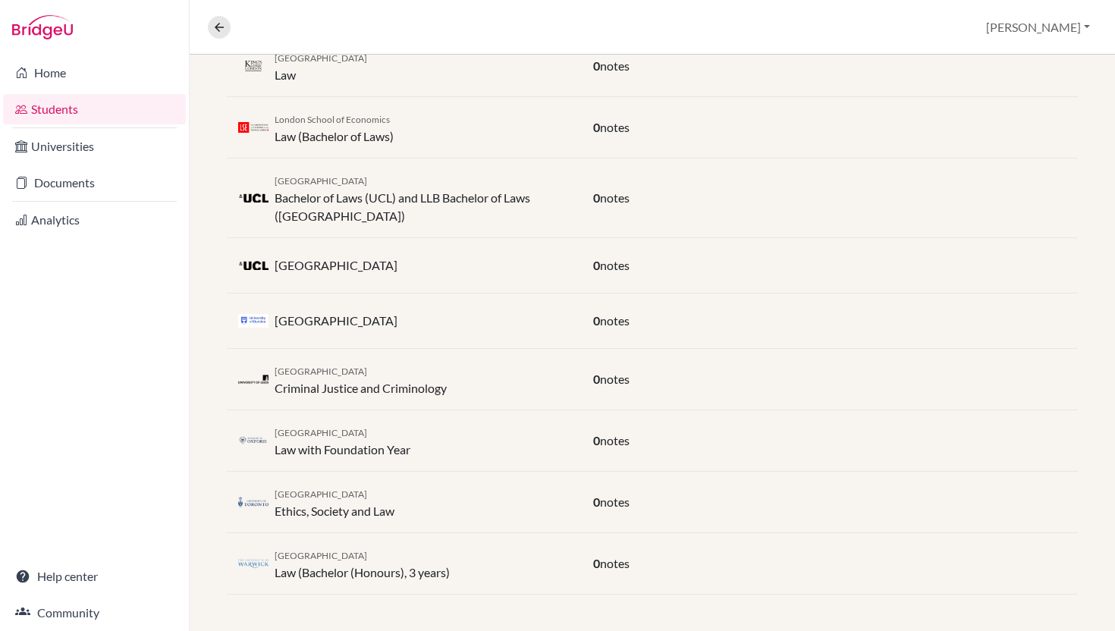
scroll to position [550, 0]
click at [628, 494] on span "notes" at bounding box center [615, 501] width 30 height 14
click at [309, 503] on div "University of Toronto Ethics, Society and Law" at bounding box center [334, 502] width 120 height 36
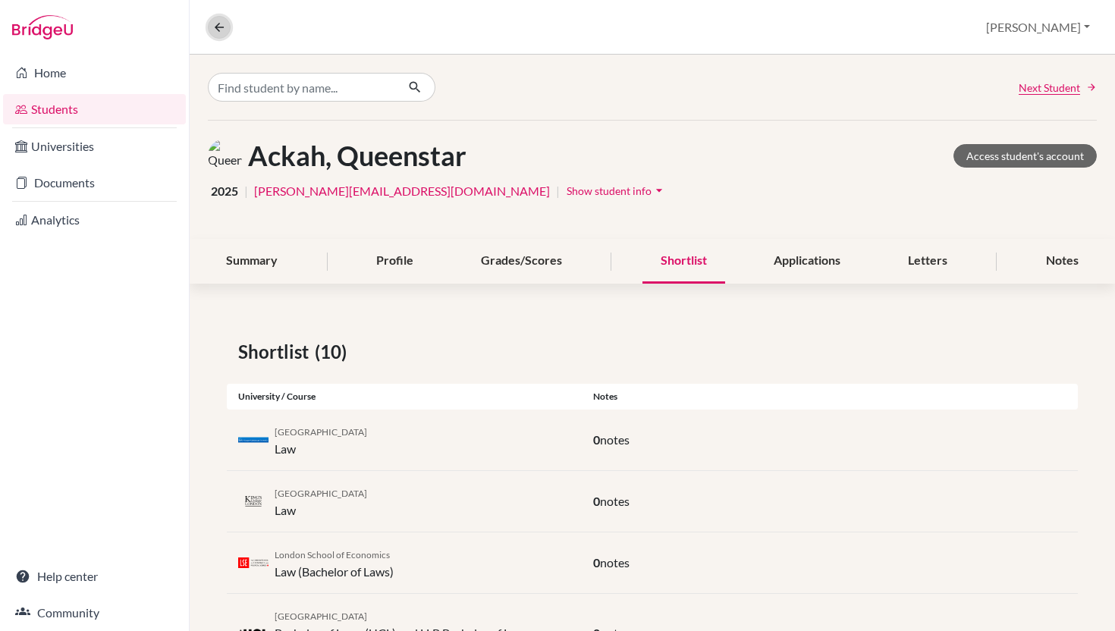
click at [221, 25] on icon at bounding box center [219, 27] width 14 height 14
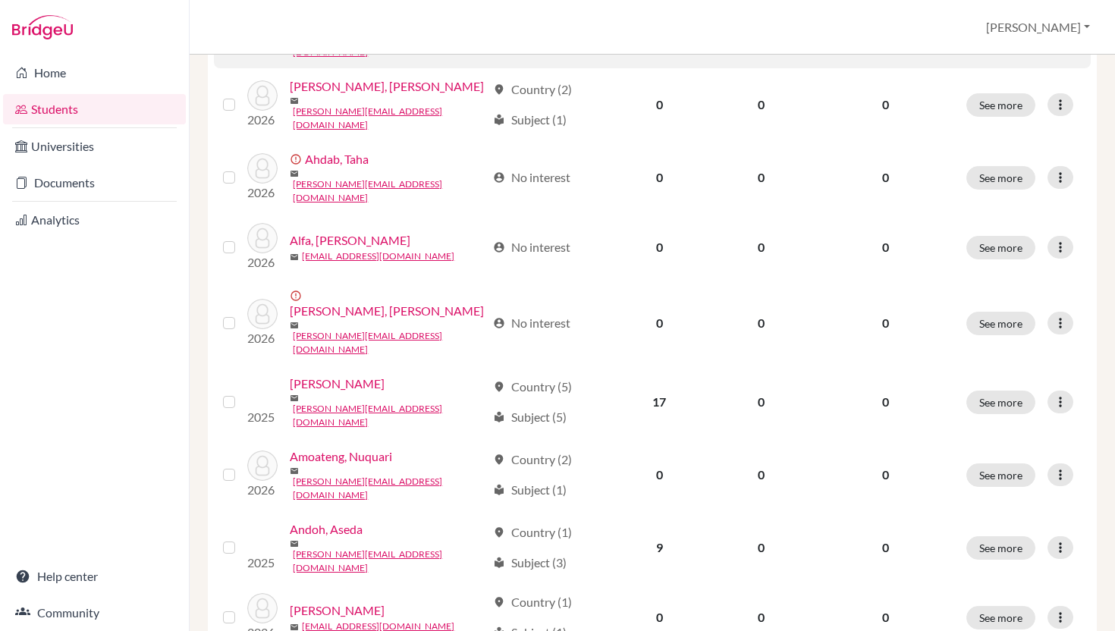
scroll to position [535, 0]
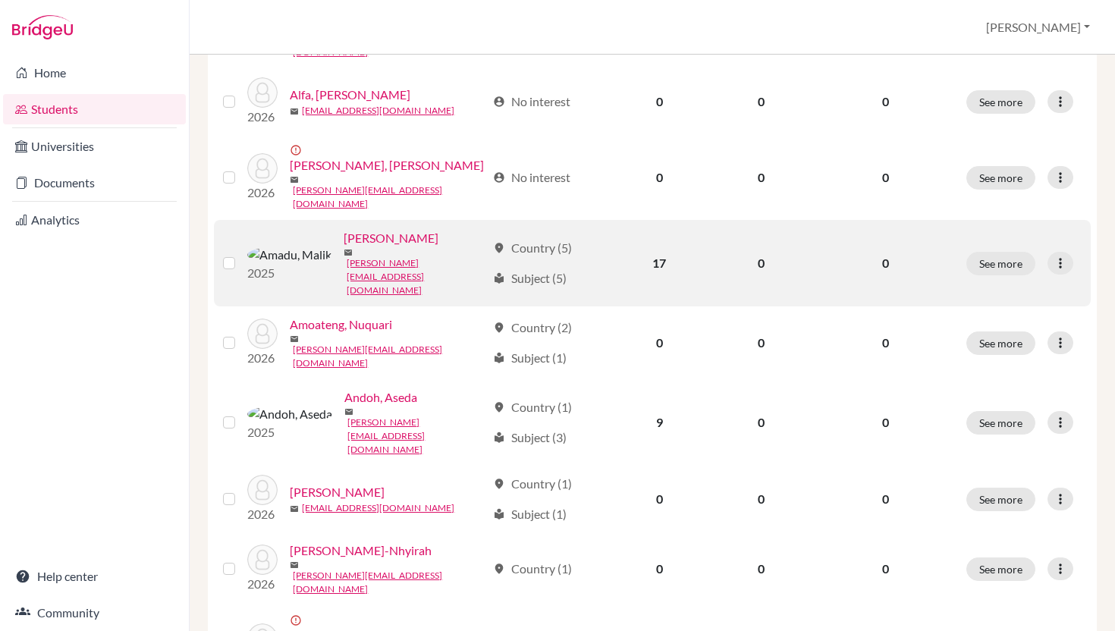
click at [520, 287] on div "location_on Country (5) local_library Subject (5)" at bounding box center [547, 263] width 108 height 49
click at [1005, 275] on button "See more" at bounding box center [1000, 264] width 69 height 24
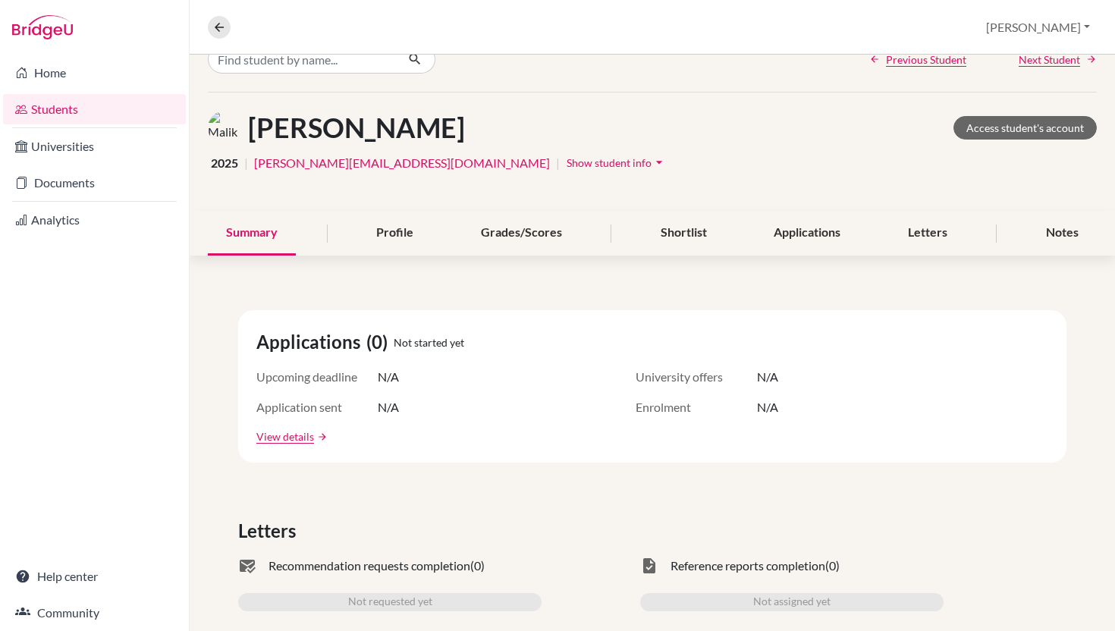
scroll to position [33, 0]
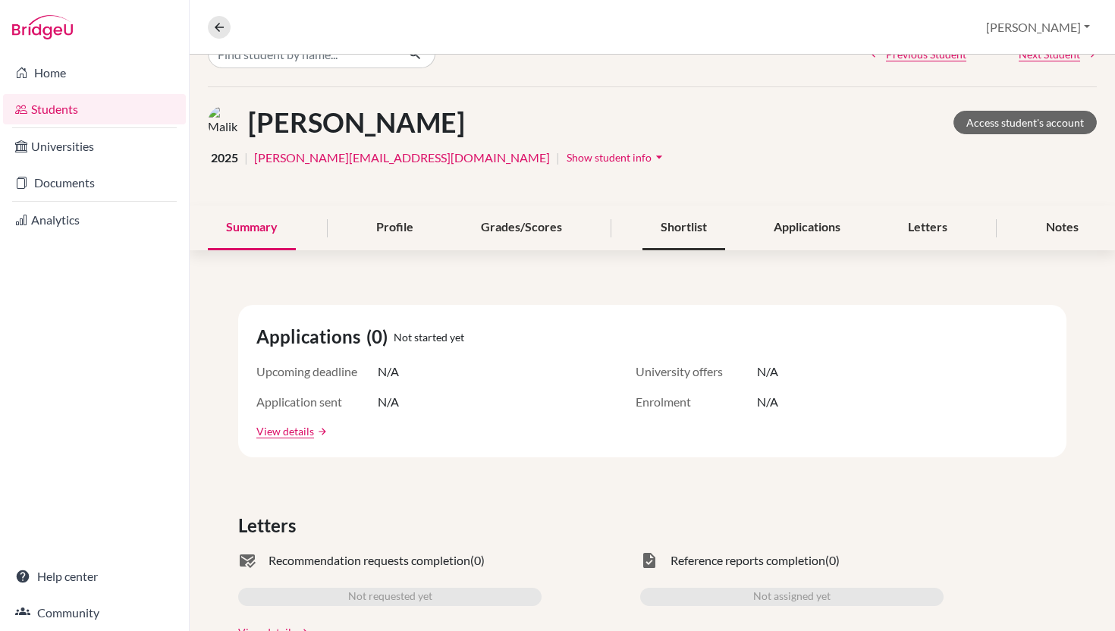
click at [691, 250] on div "Shortlist" at bounding box center [683, 227] width 83 height 45
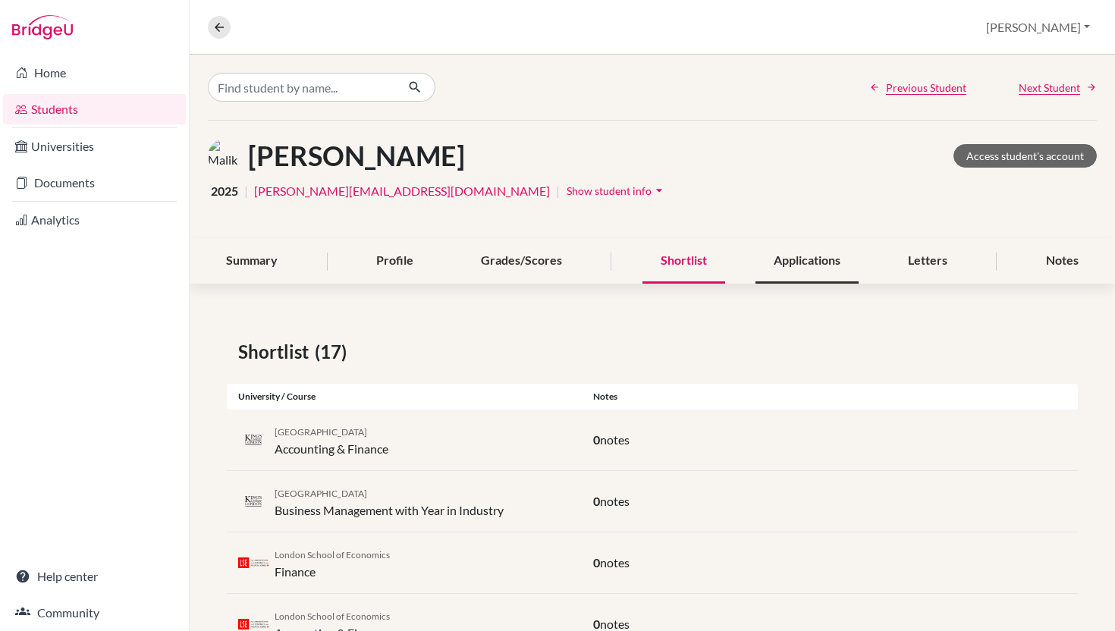
click at [807, 284] on div "Applications" at bounding box center [806, 261] width 103 height 45
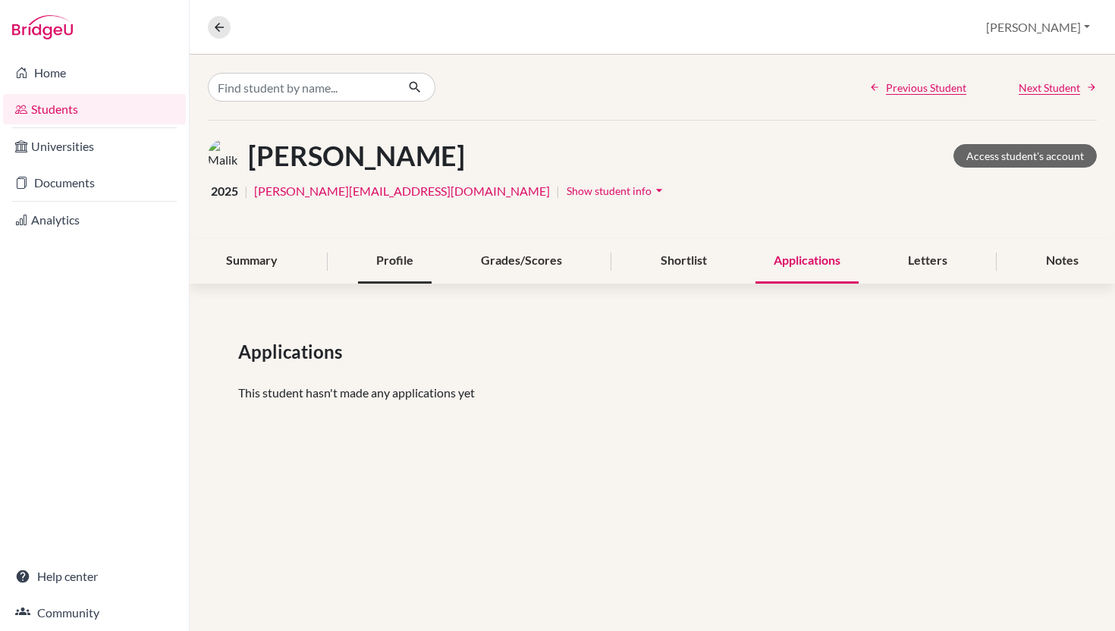
click at [395, 284] on div "Profile" at bounding box center [395, 261] width 74 height 45
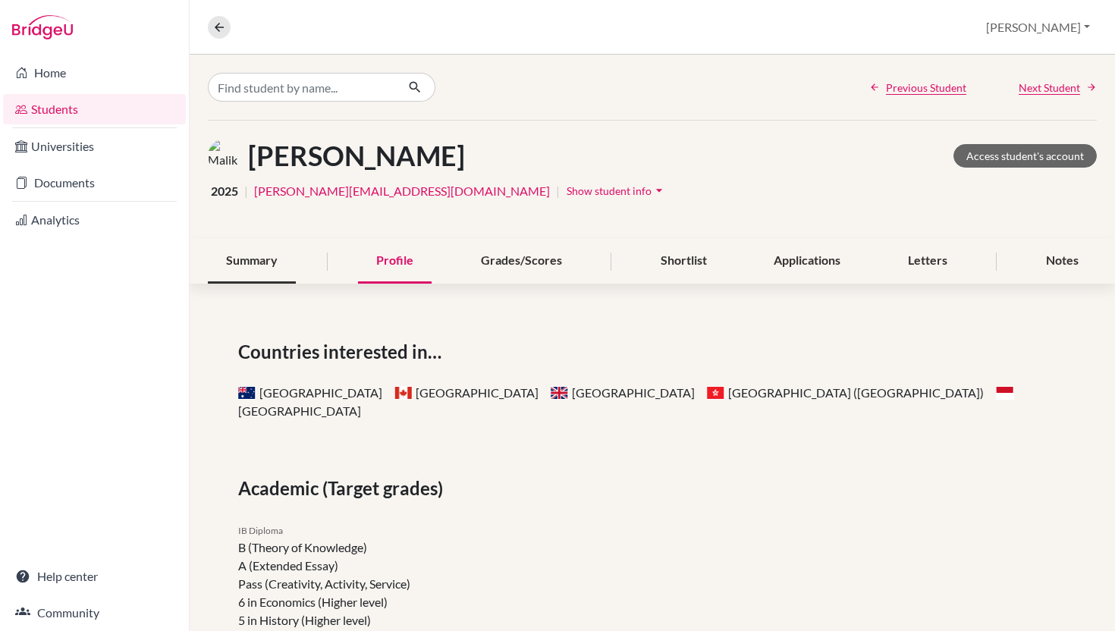
click at [272, 284] on div "Summary" at bounding box center [252, 261] width 88 height 45
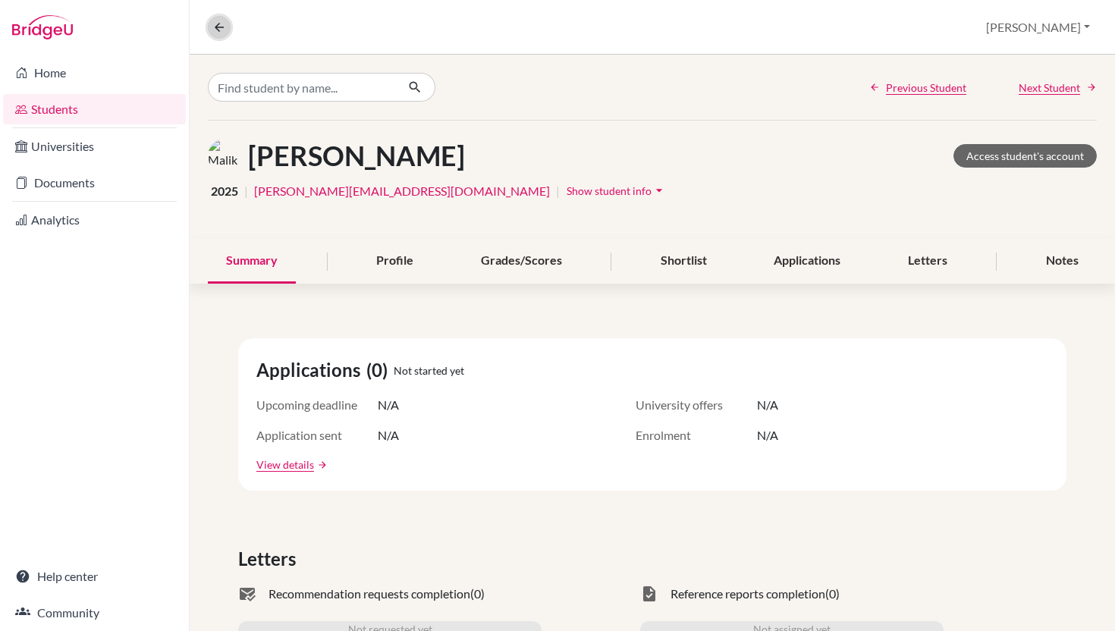
click at [224, 36] on button at bounding box center [219, 27] width 23 height 23
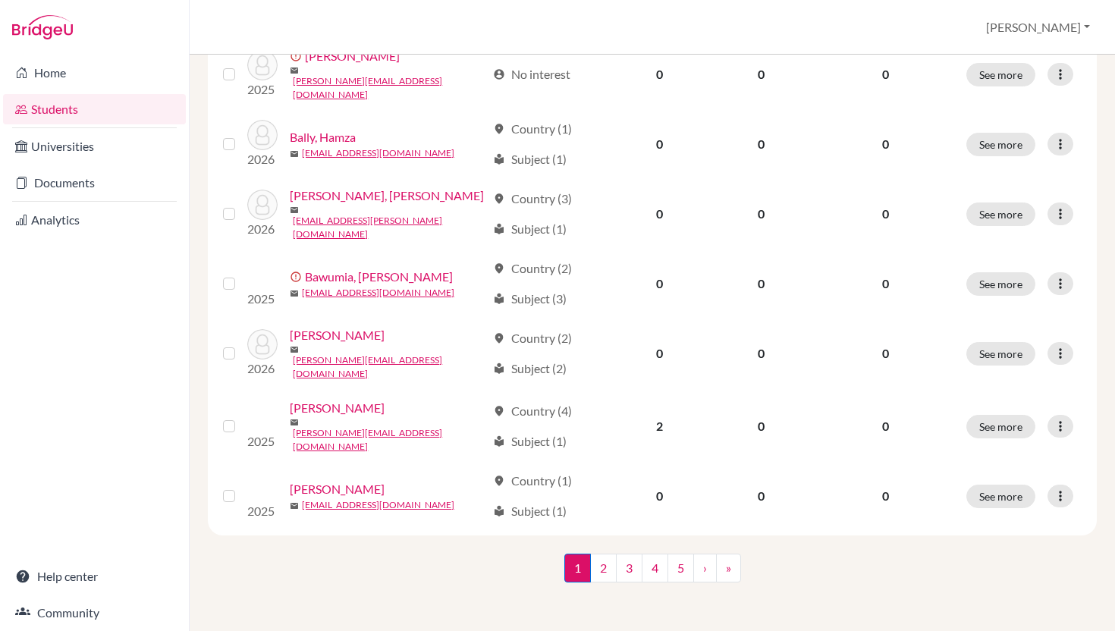
scroll to position [1341, 0]
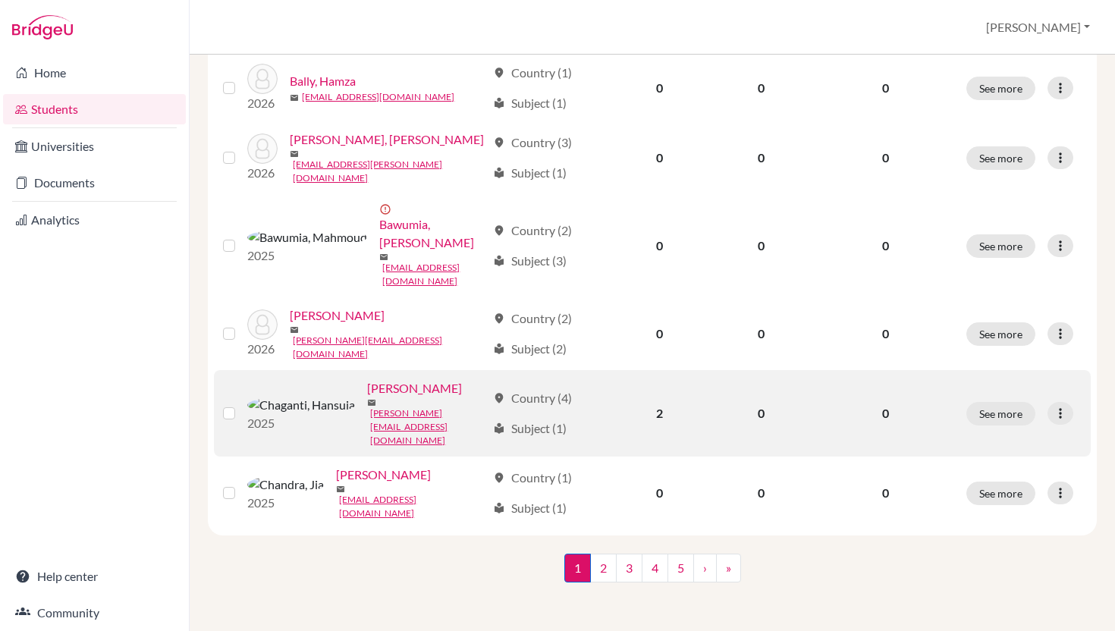
click at [499, 403] on div "location_on Country (4) local_library Subject (1)" at bounding box center [547, 413] width 108 height 49
click at [1004, 402] on button "See more" at bounding box center [1000, 414] width 69 height 24
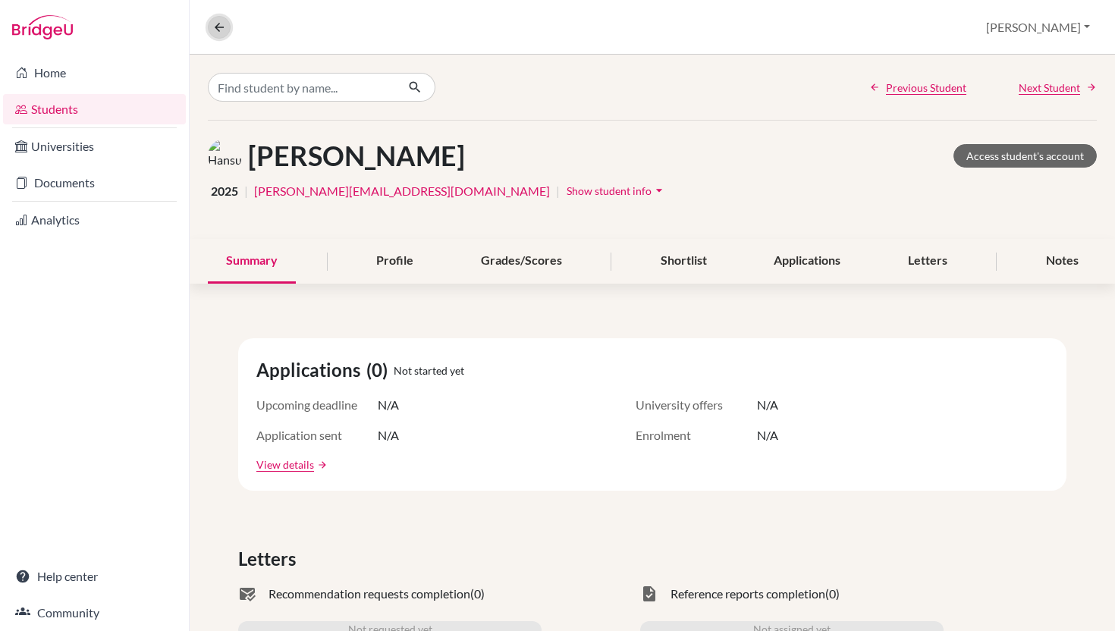
click at [222, 27] on icon at bounding box center [219, 27] width 14 height 14
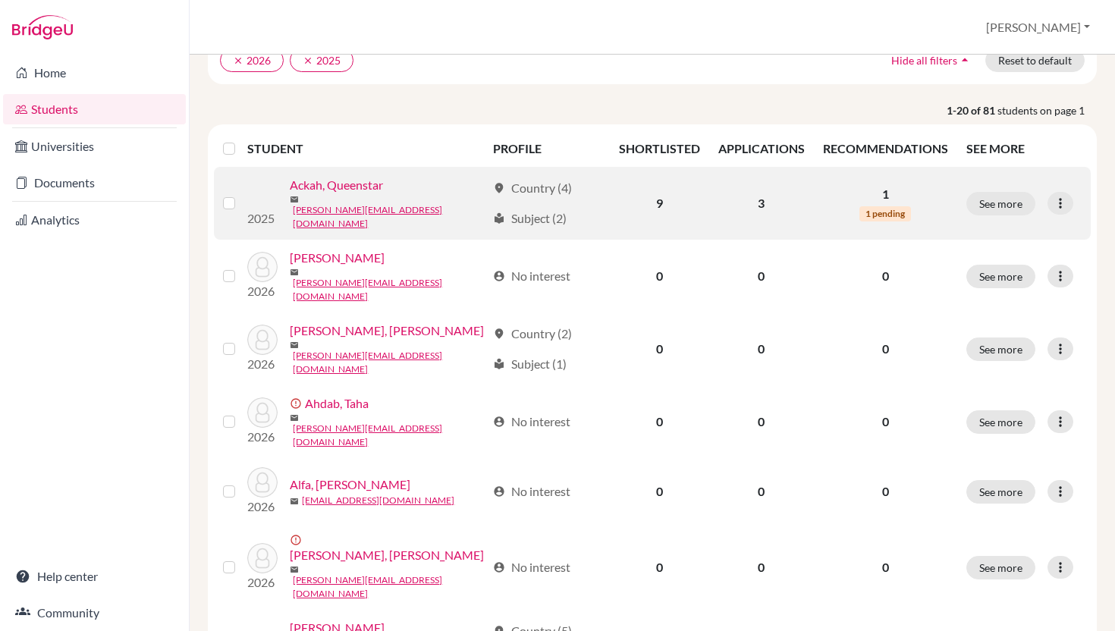
scroll to position [82, 0]
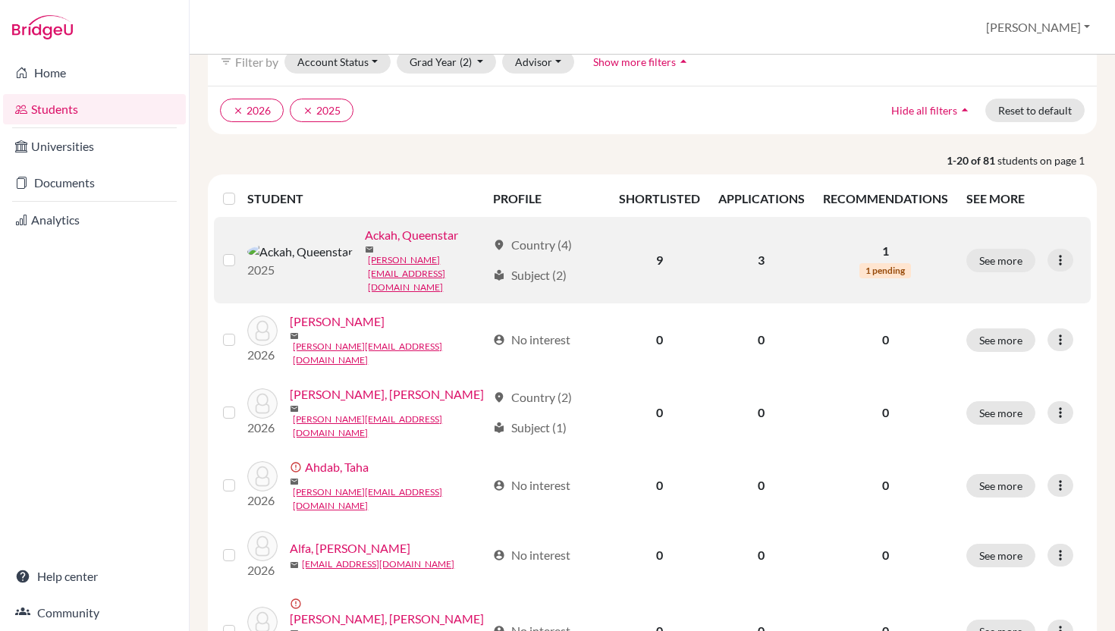
click at [870, 278] on span "1 pending" at bounding box center [885, 270] width 52 height 15
click at [870, 260] on p "1" at bounding box center [885, 251] width 125 height 18
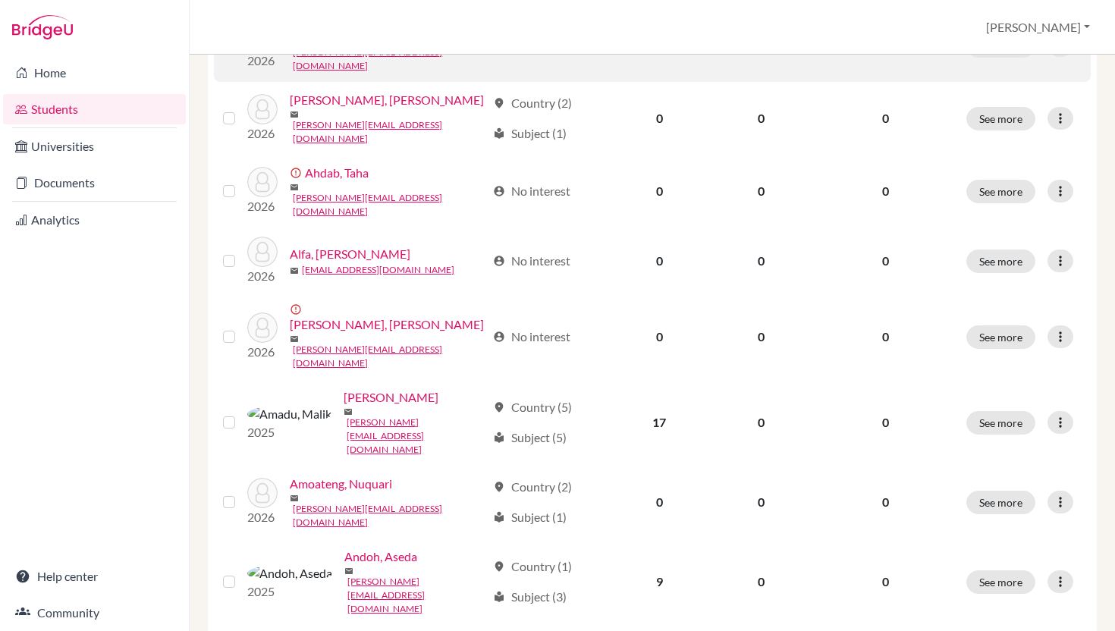
scroll to position [0, 0]
